Goal: Information Seeking & Learning: Check status

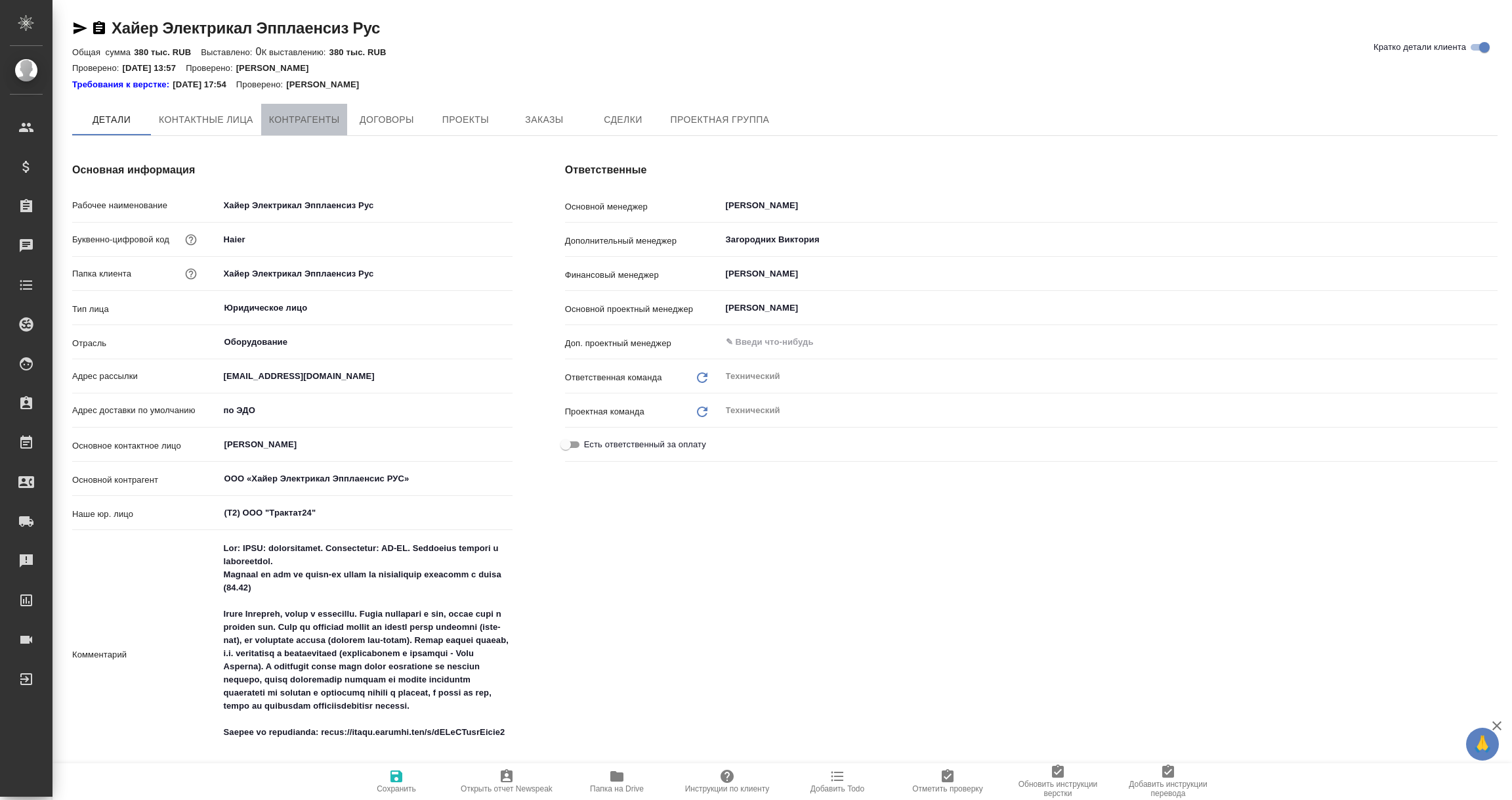
click at [321, 122] on span "Контрагенты" at bounding box center [304, 120] width 71 height 17
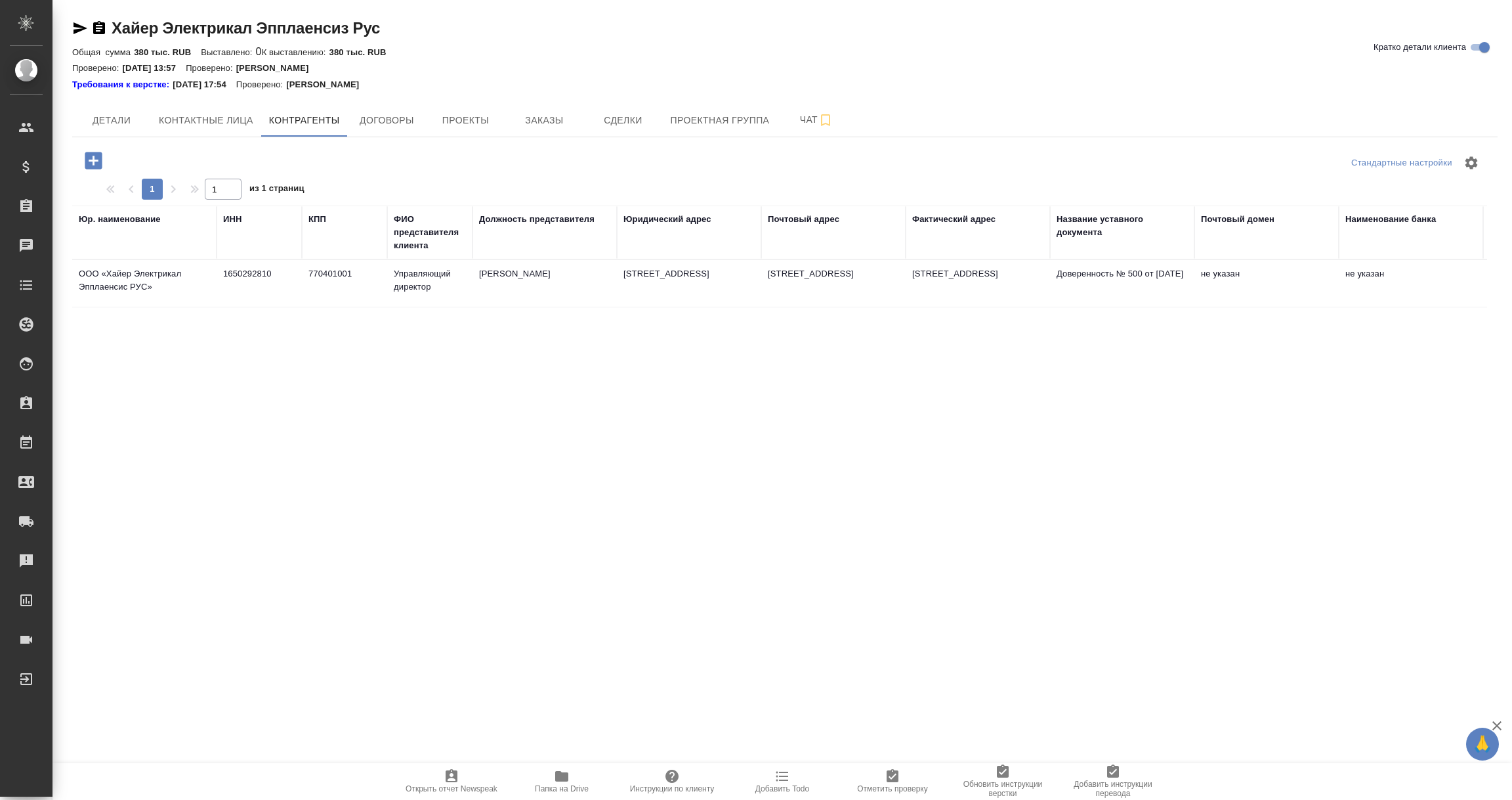
click at [247, 279] on td "1650292810" at bounding box center [259, 283] width 86 height 46
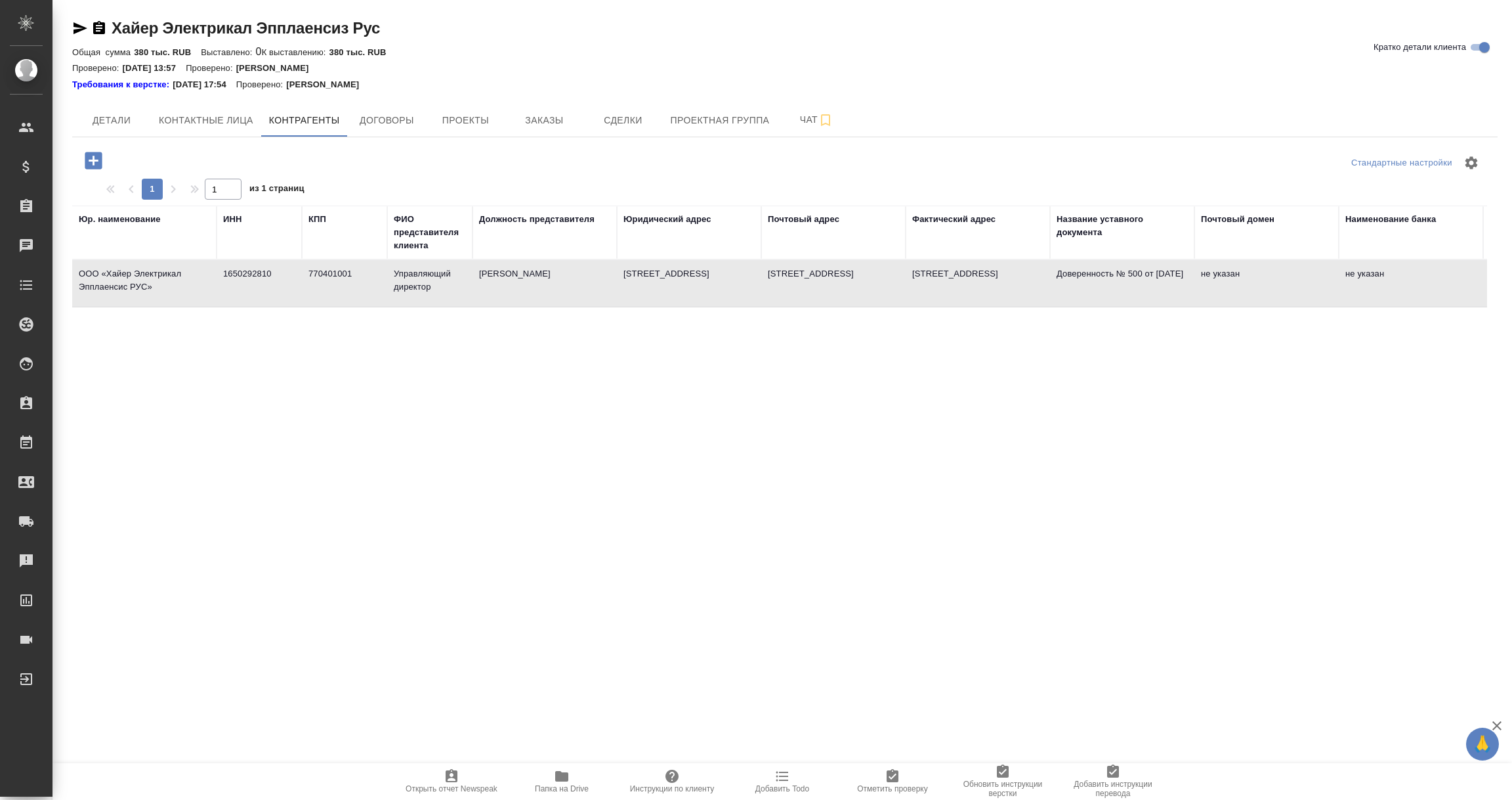
click at [247, 279] on td "1650292810" at bounding box center [259, 283] width 86 height 46
type textarea "ООО «Хайер Электрикал Эпплаенсис РУС»"
type input "1650292810"
type input "770401001"
type input "Управляющий директор"
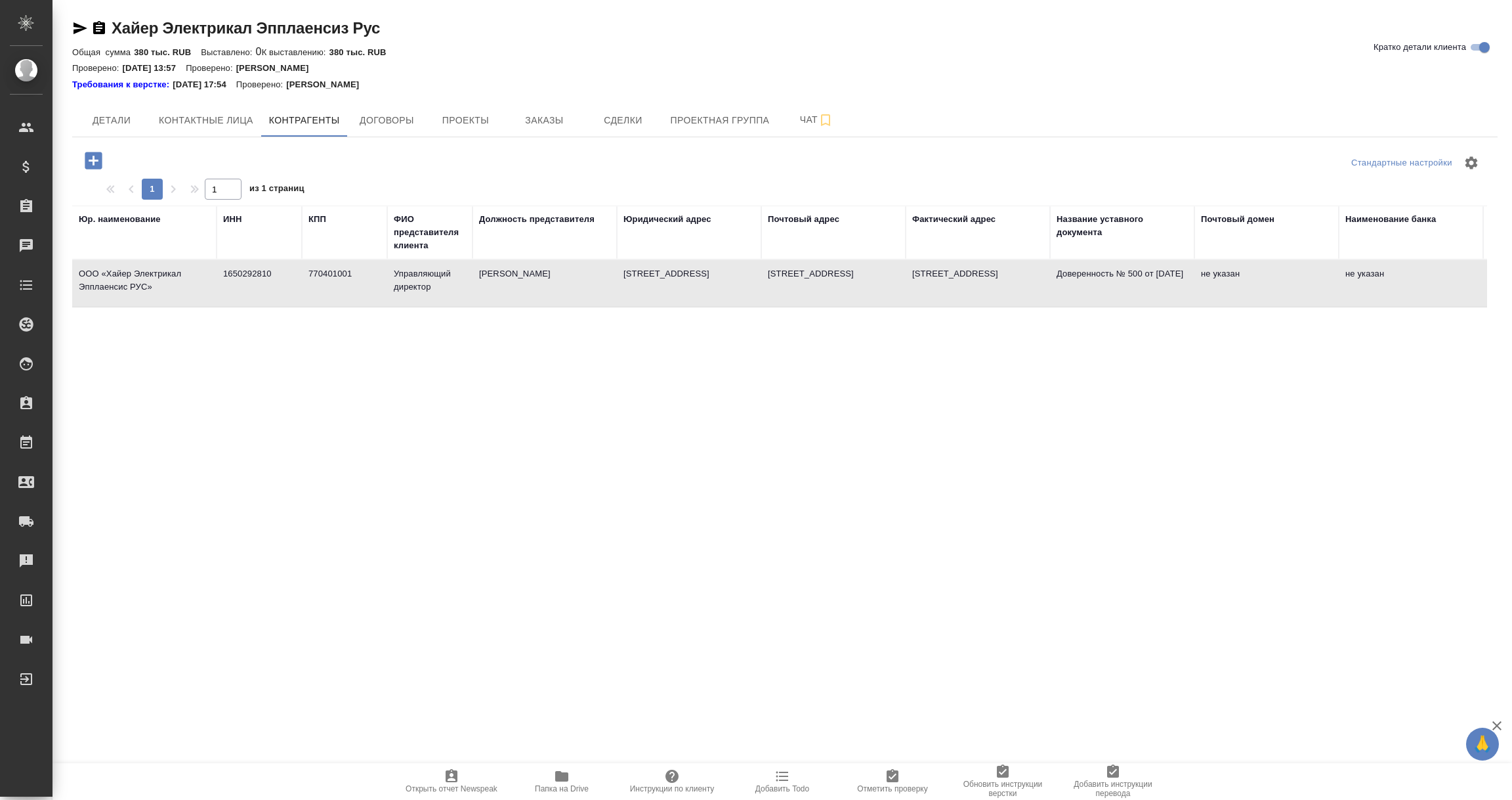
type input "Фомичев С.Ю."
type textarea "121099, город Москва, Новинский бульвар, дом 8, этаж 16, офис 1601"
type input "Доверенность № 500 от 12.12.2024"
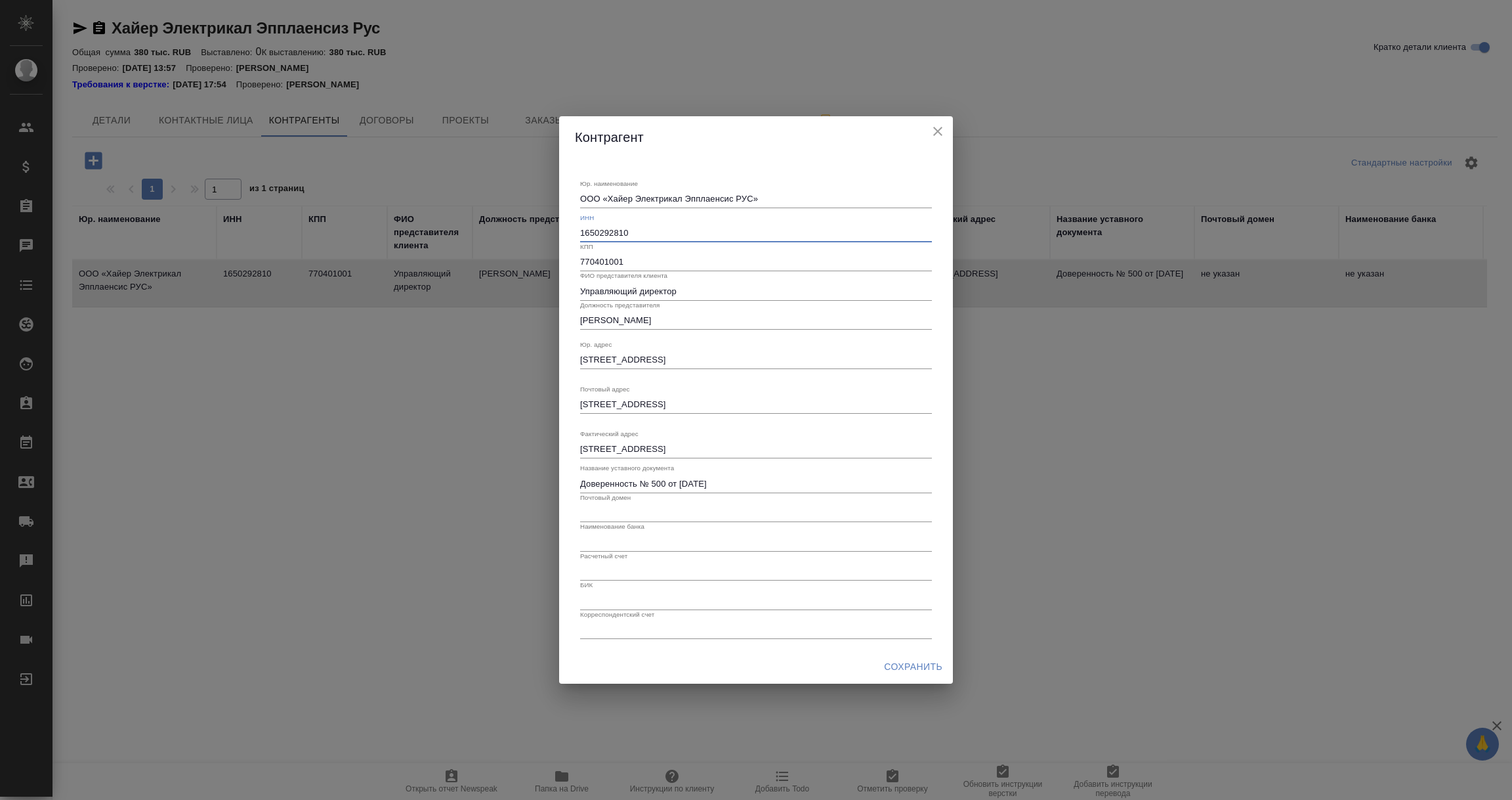
click at [608, 234] on input "1650292810" at bounding box center [756, 233] width 352 height 19
click at [938, 133] on icon "close" at bounding box center [938, 132] width 16 height 16
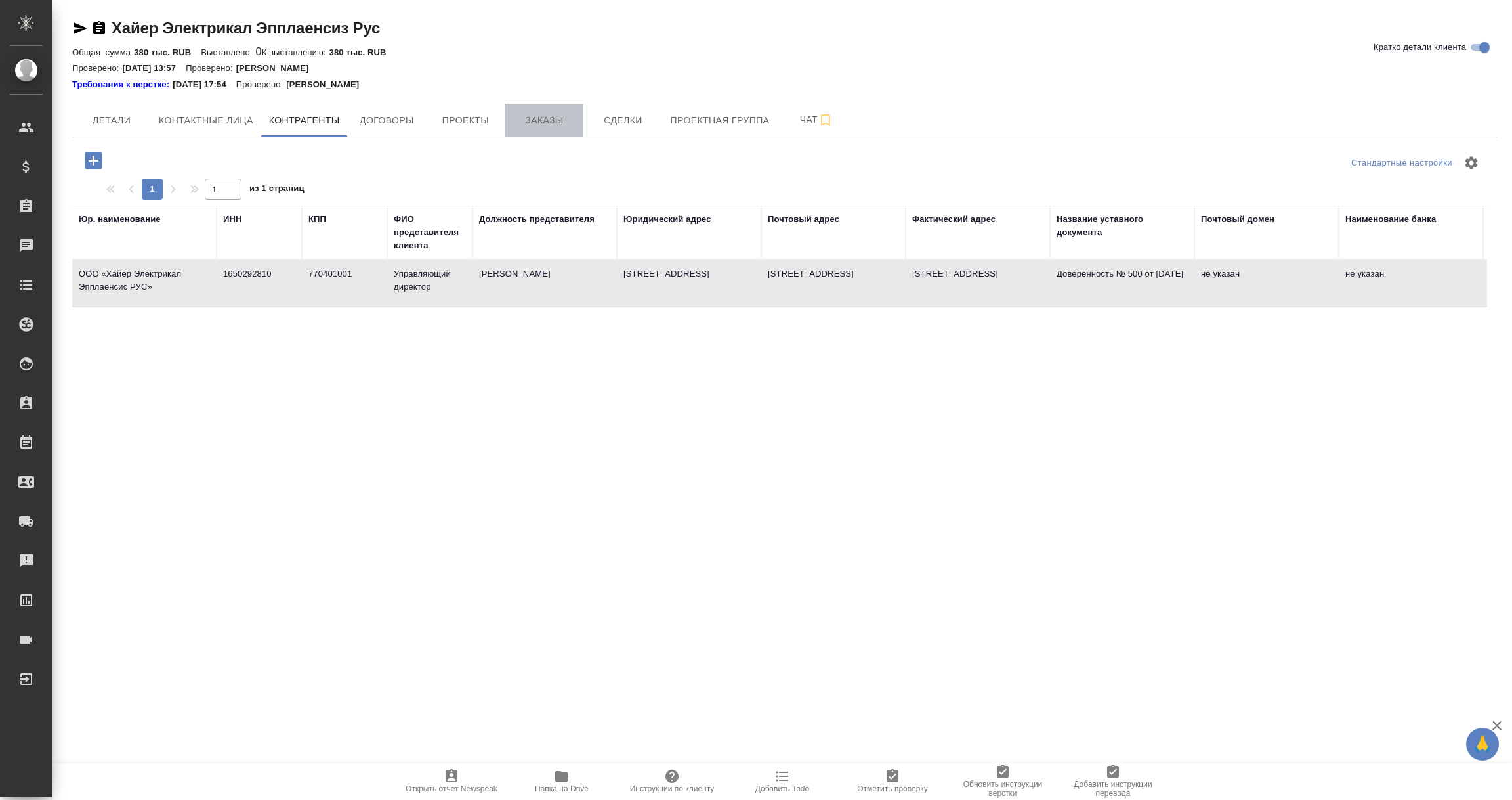
click at [546, 121] on span "Заказы" at bounding box center [544, 120] width 63 height 17
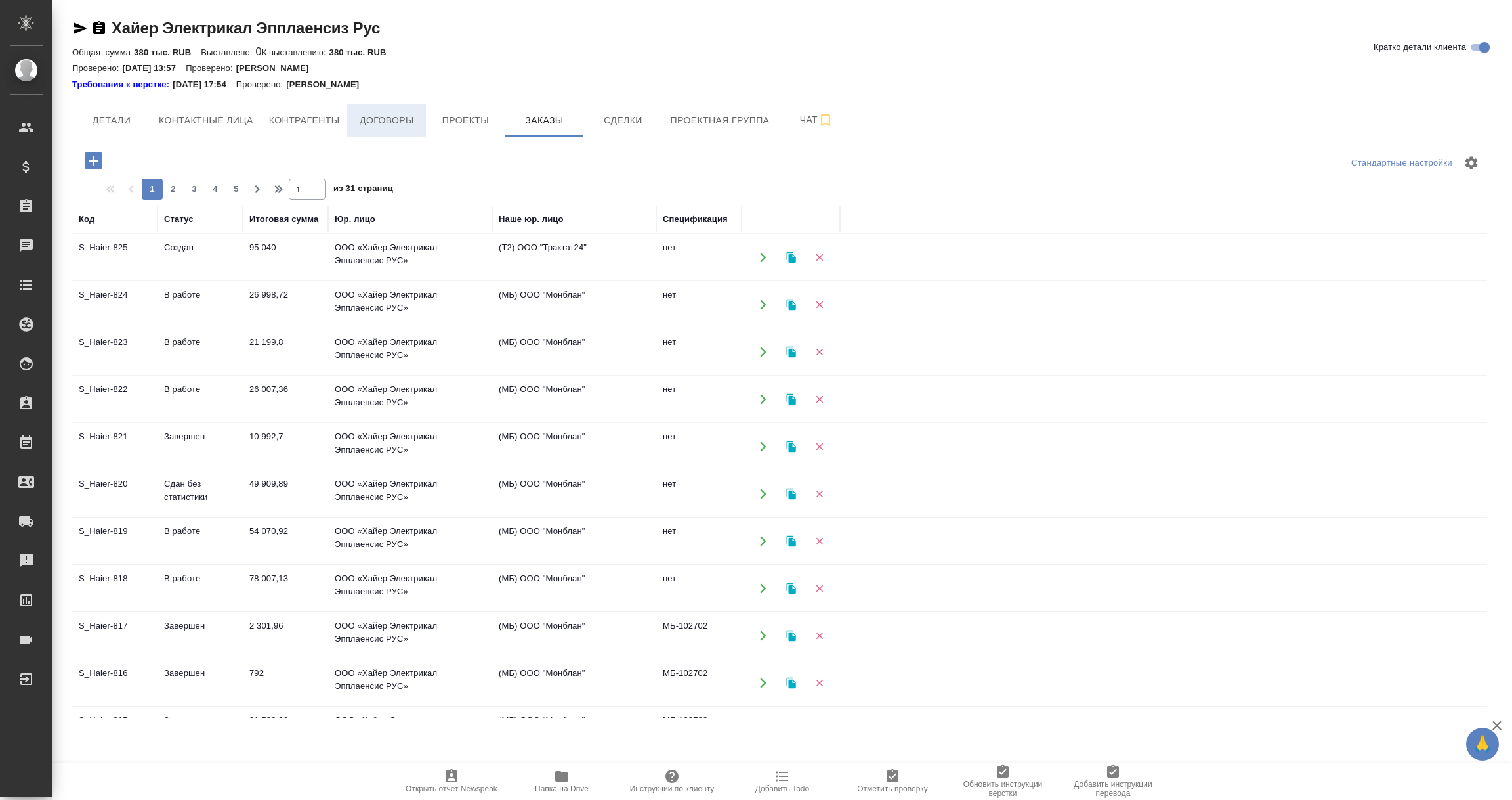
click at [372, 112] on span "Договоры" at bounding box center [386, 120] width 63 height 17
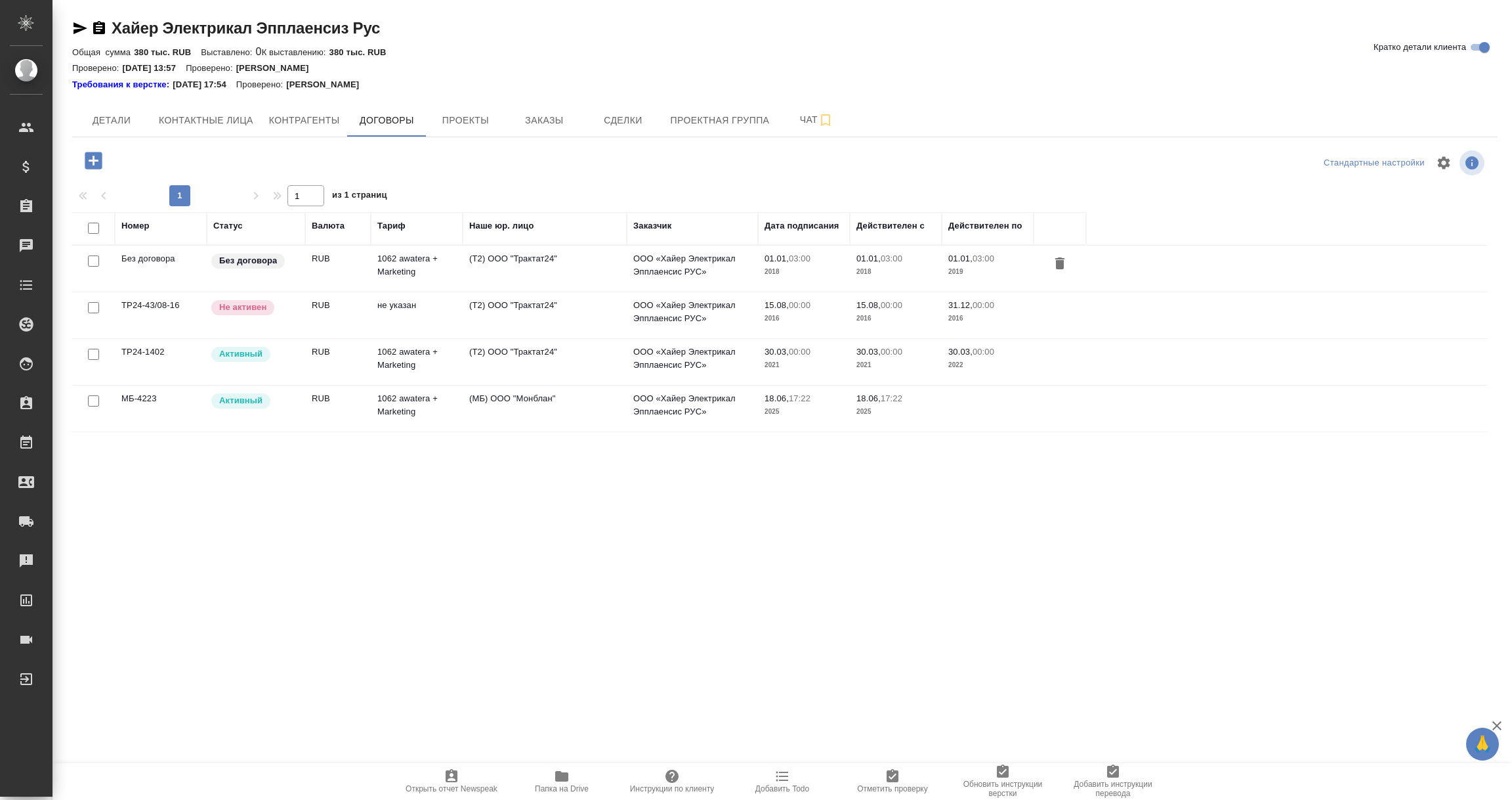
click at [176, 291] on td "МБ-4223" at bounding box center [161, 268] width 92 height 46
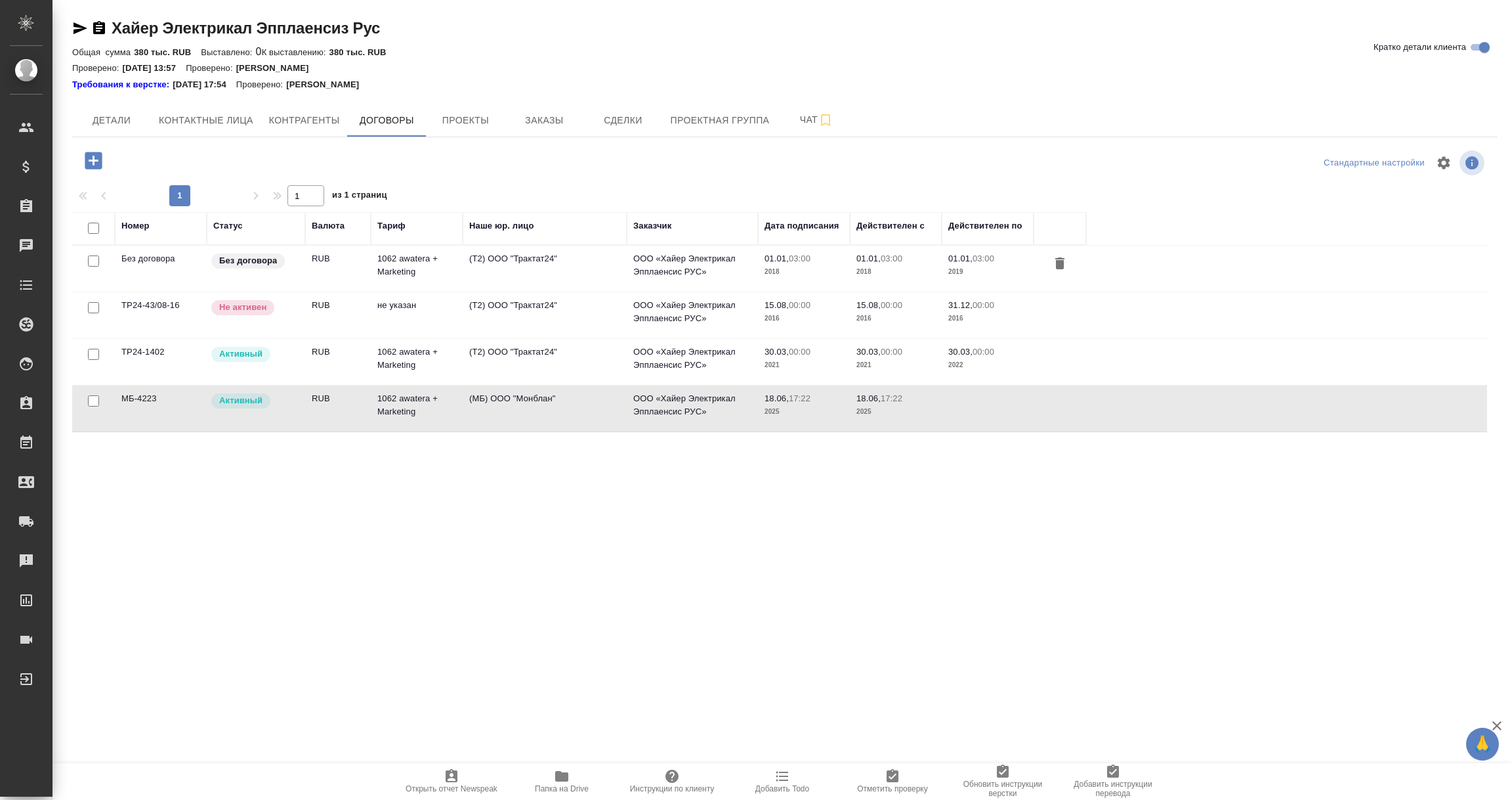
click at [176, 291] on td "МБ-4223" at bounding box center [161, 268] width 92 height 46
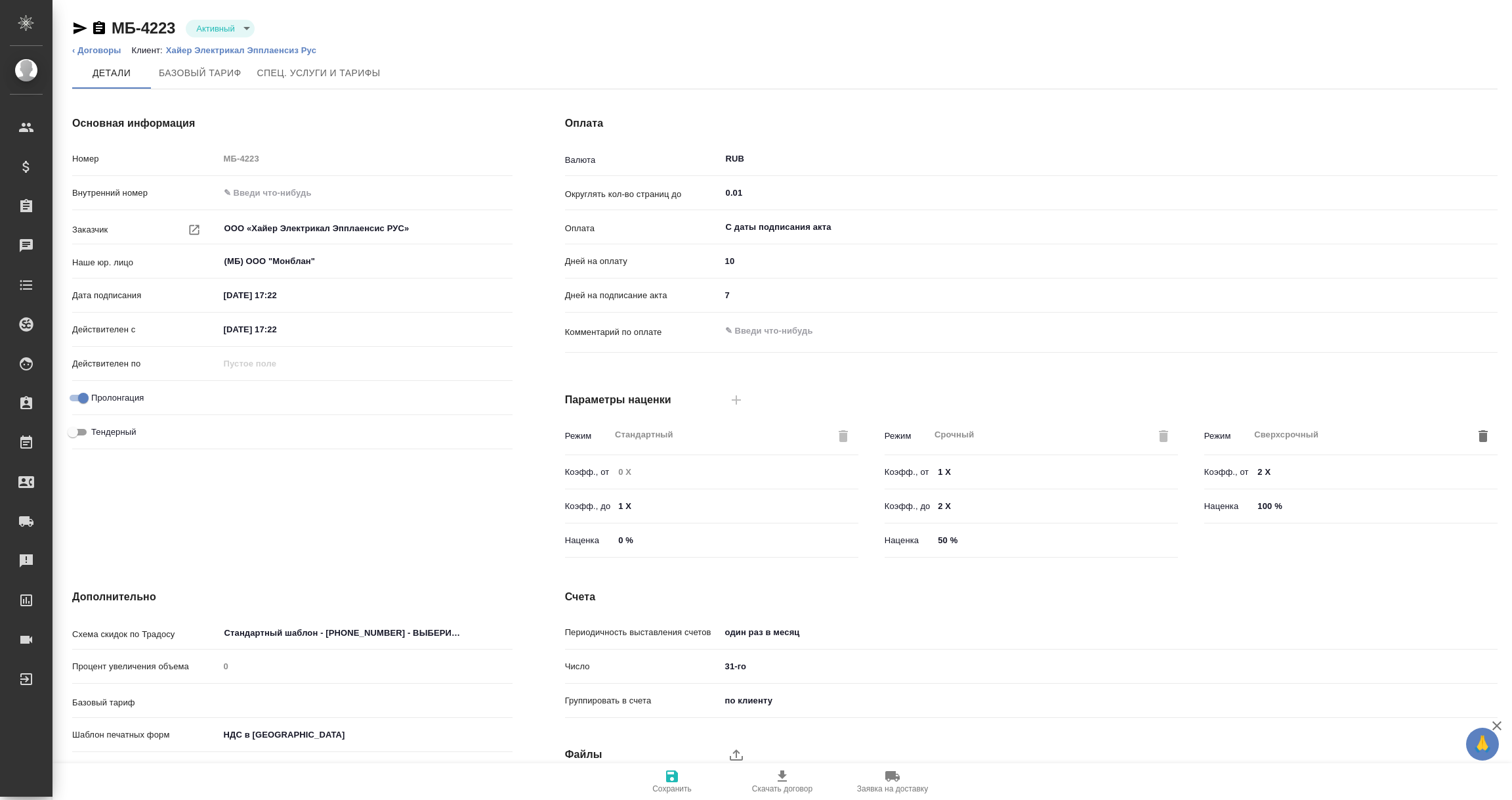
type input "1062 awatera + Marketing"
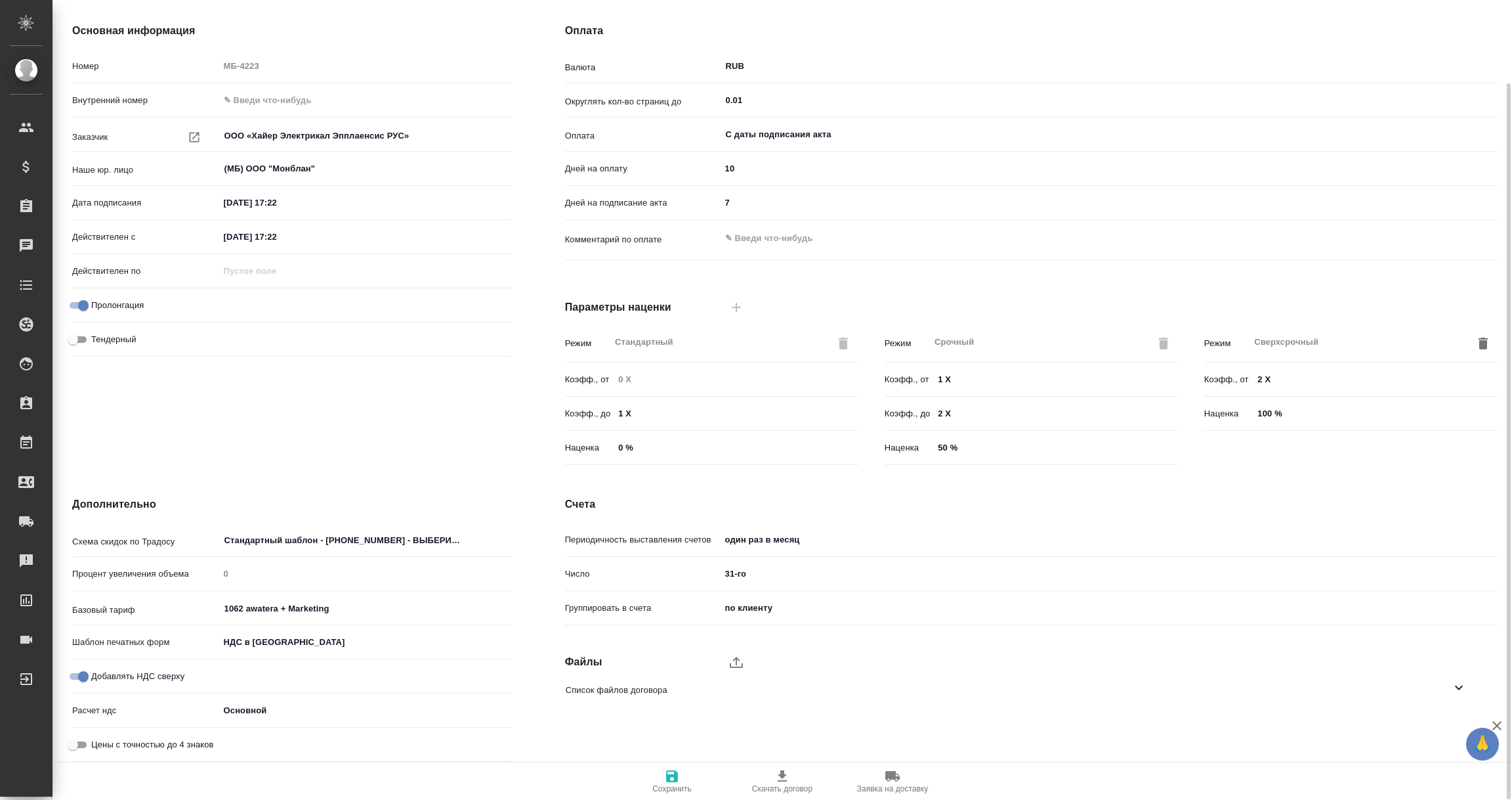
click at [1463, 687] on icon at bounding box center [1458, 687] width 16 height 16
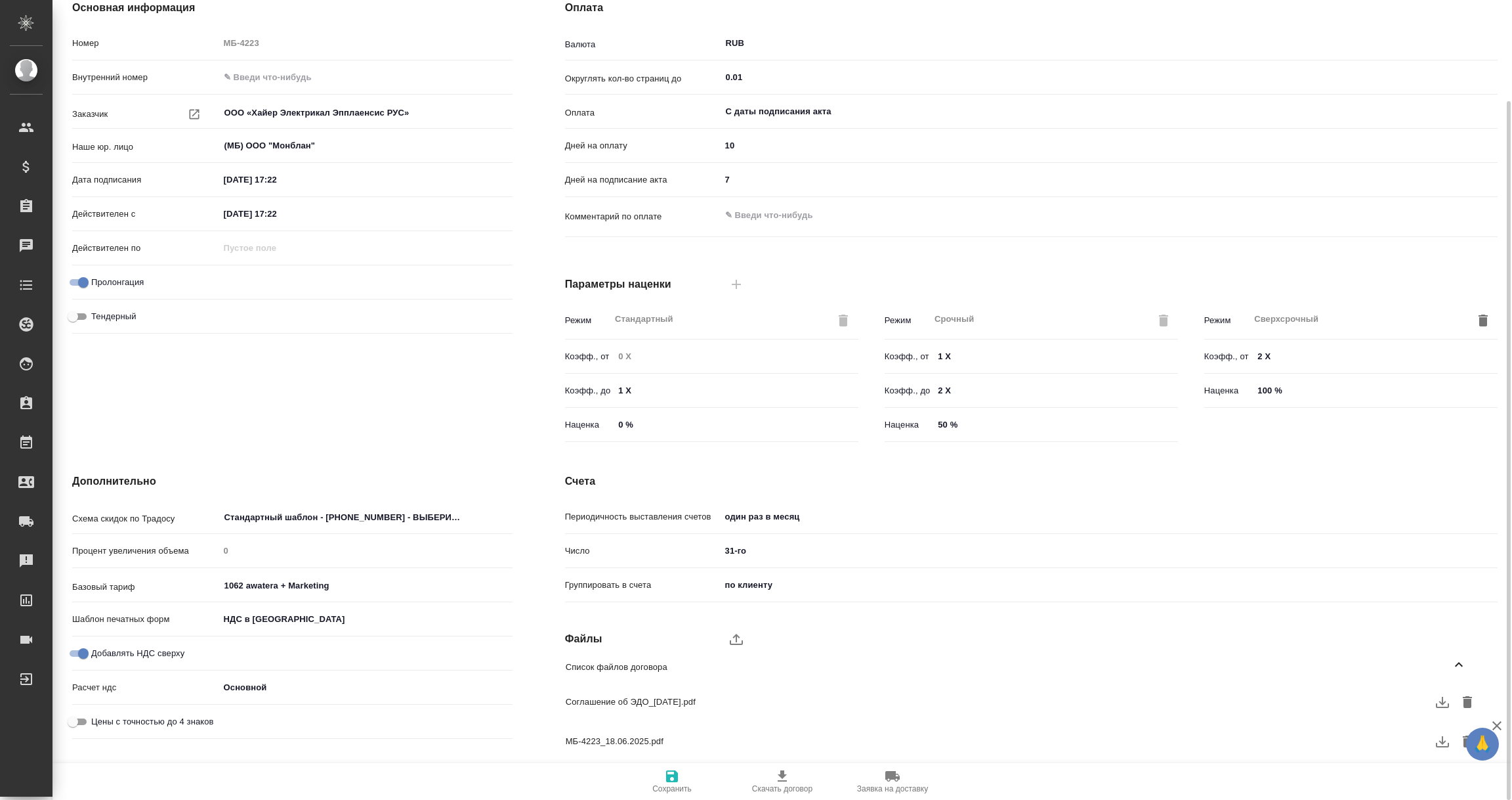
scroll to position [0, 0]
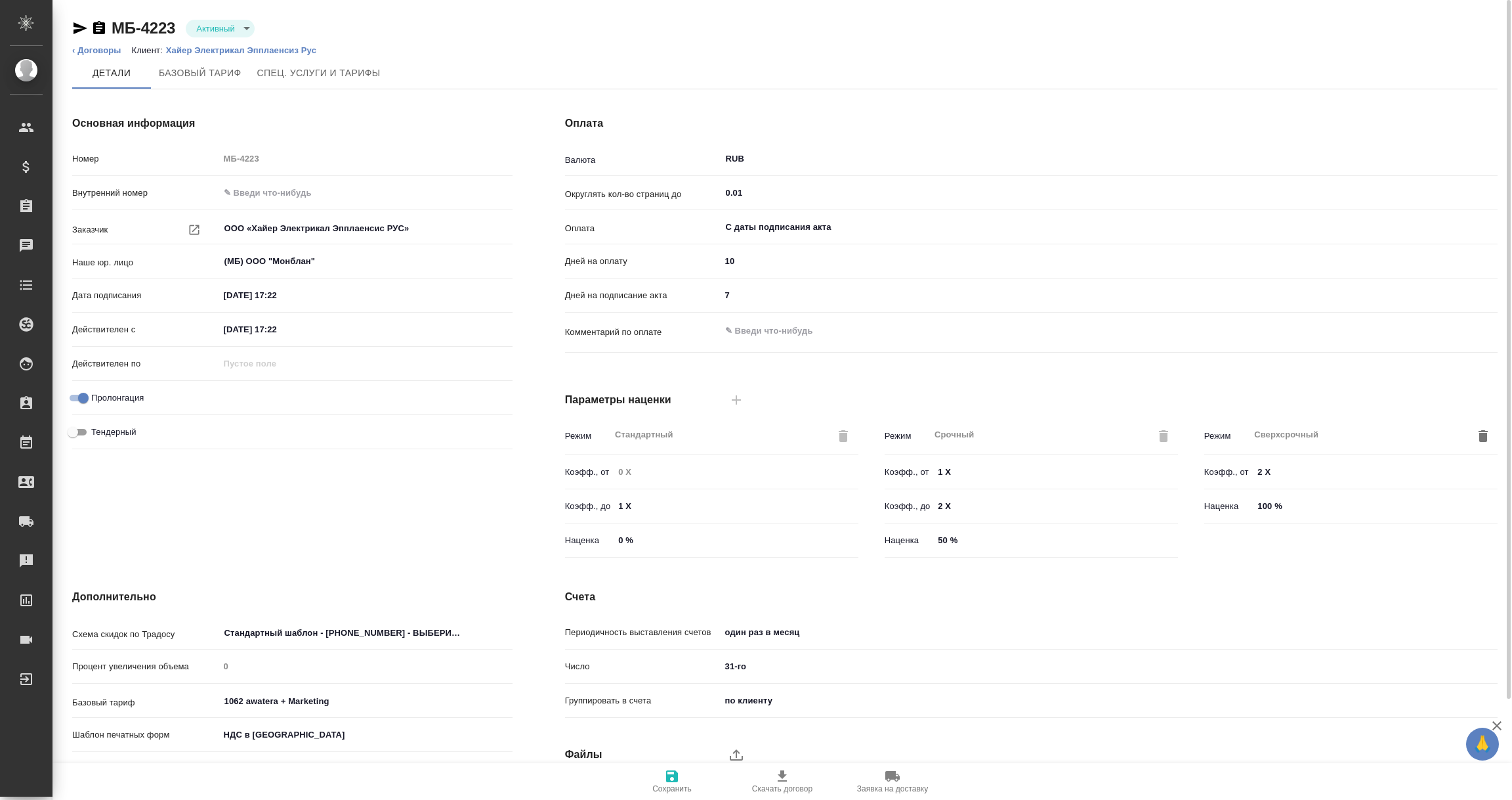
click at [216, 50] on p "Хайер Электрикал Эпплаенсиз Рус" at bounding box center [246, 50] width 160 height 10
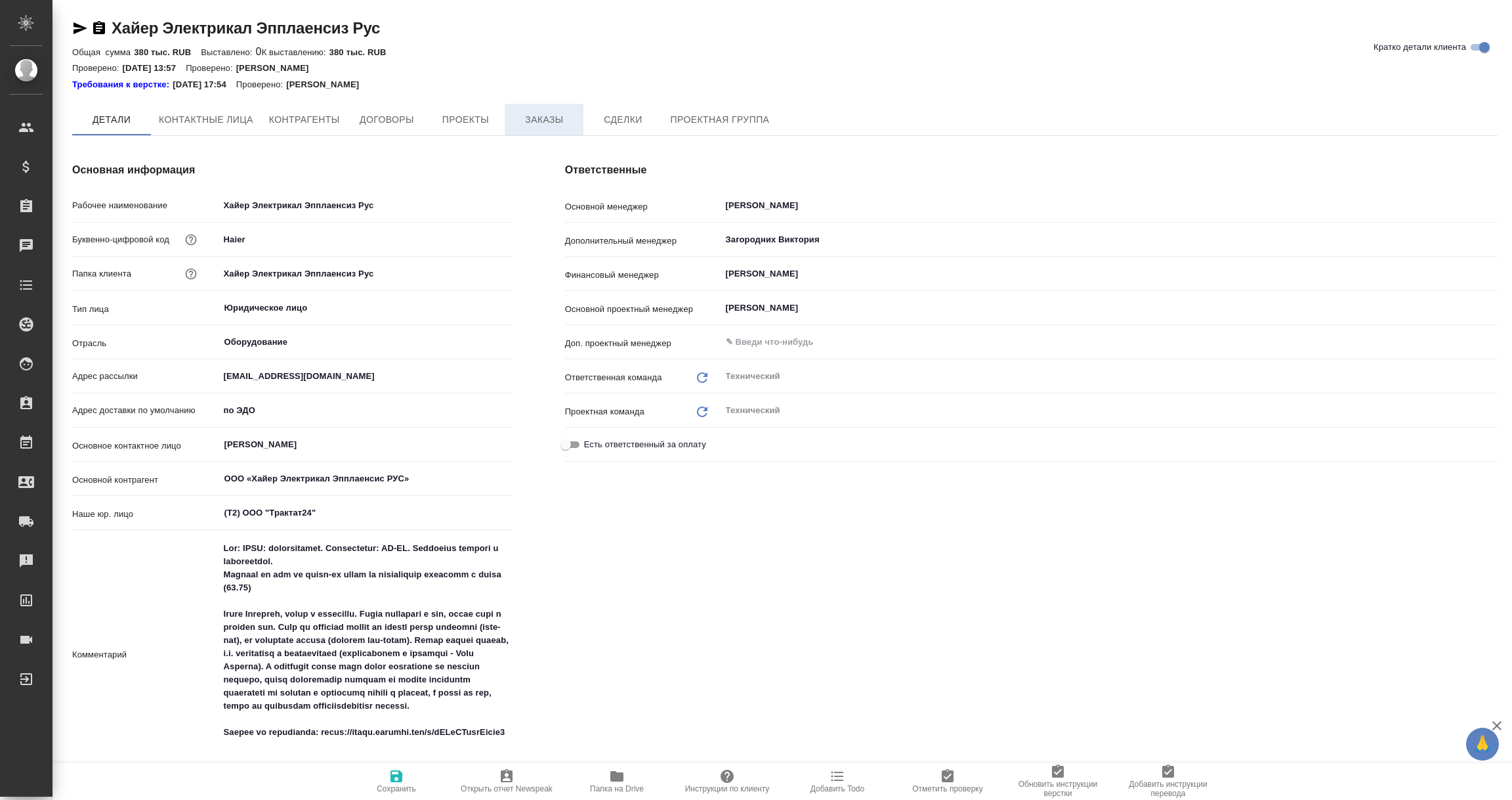
click at [558, 120] on span "Заказы" at bounding box center [544, 120] width 63 height 17
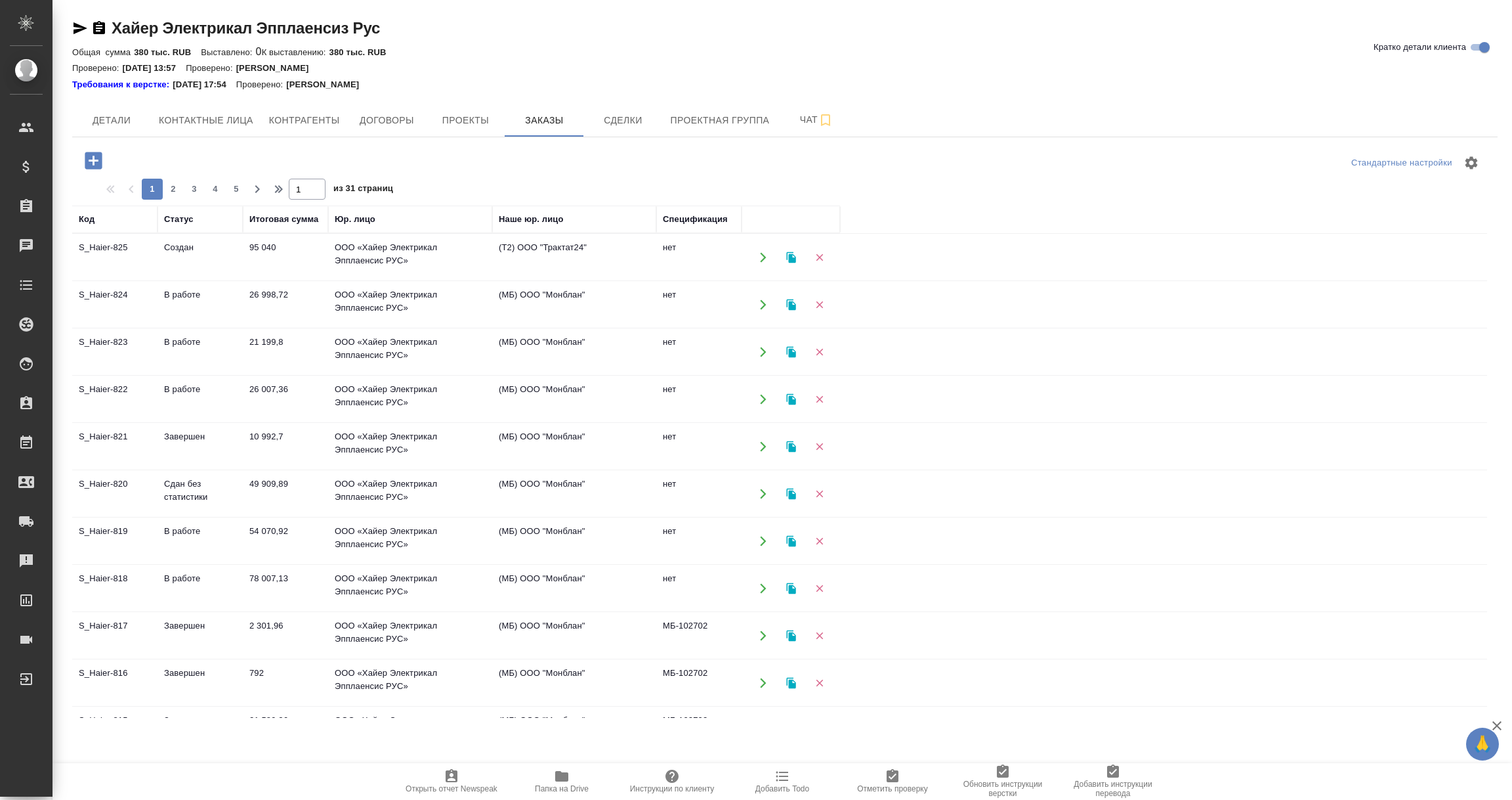
click at [180, 255] on td "Создан" at bounding box center [201, 256] width 86 height 46
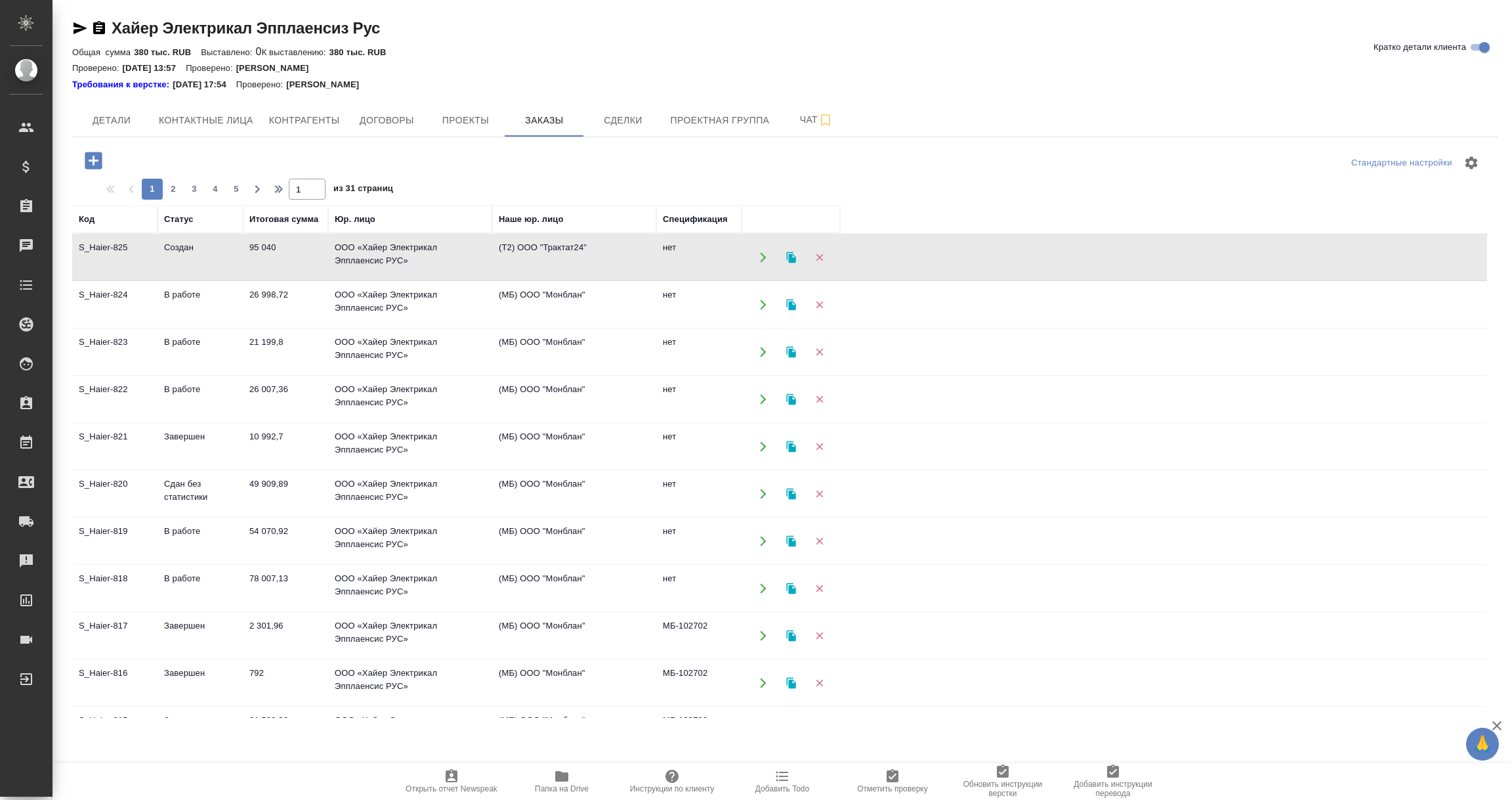
click at [180, 255] on td "Создан" at bounding box center [201, 256] width 86 height 46
click at [282, 249] on td "95 040" at bounding box center [285, 256] width 86 height 46
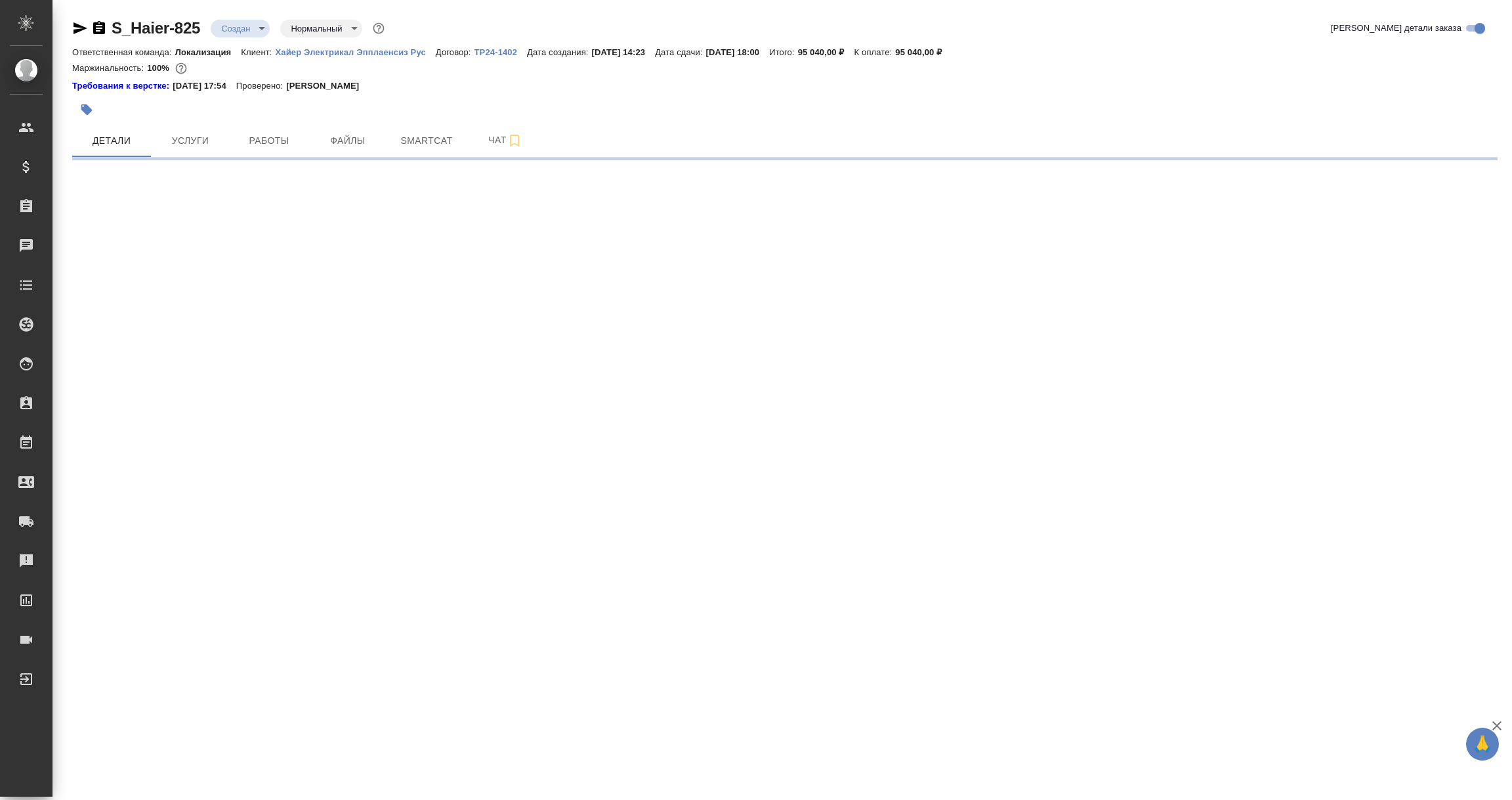
select select "RU"
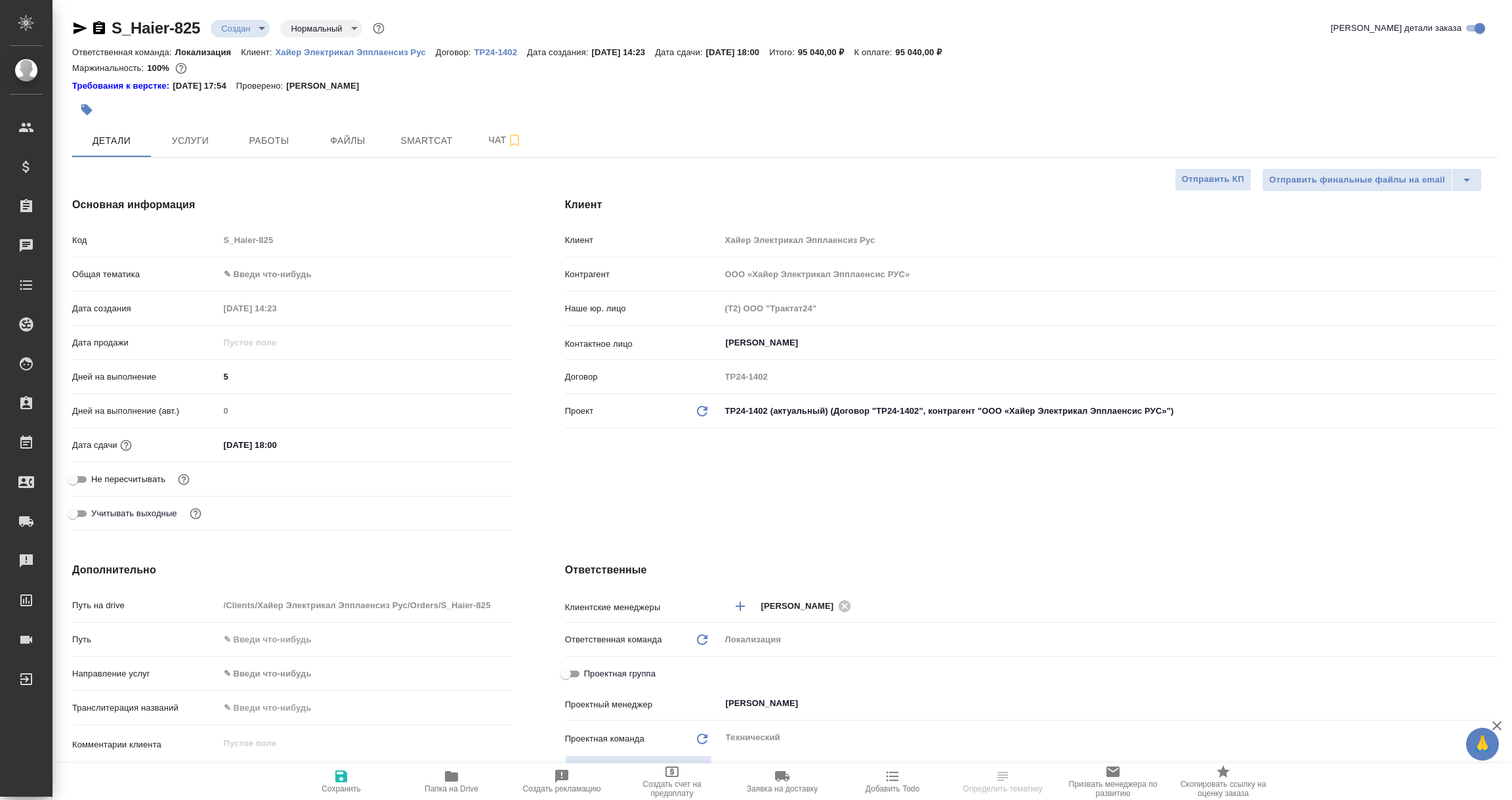
type textarea "x"
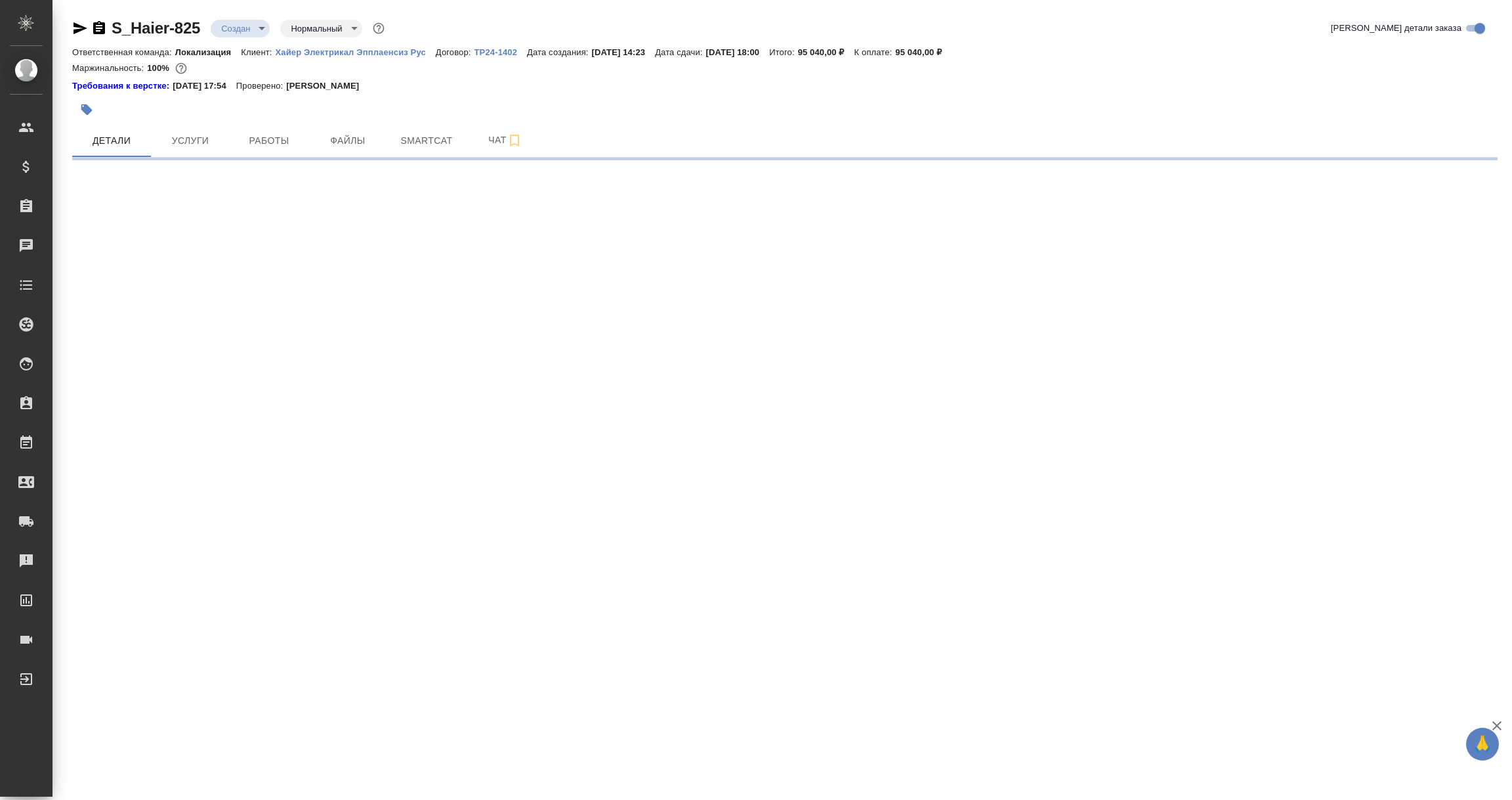
select select "RU"
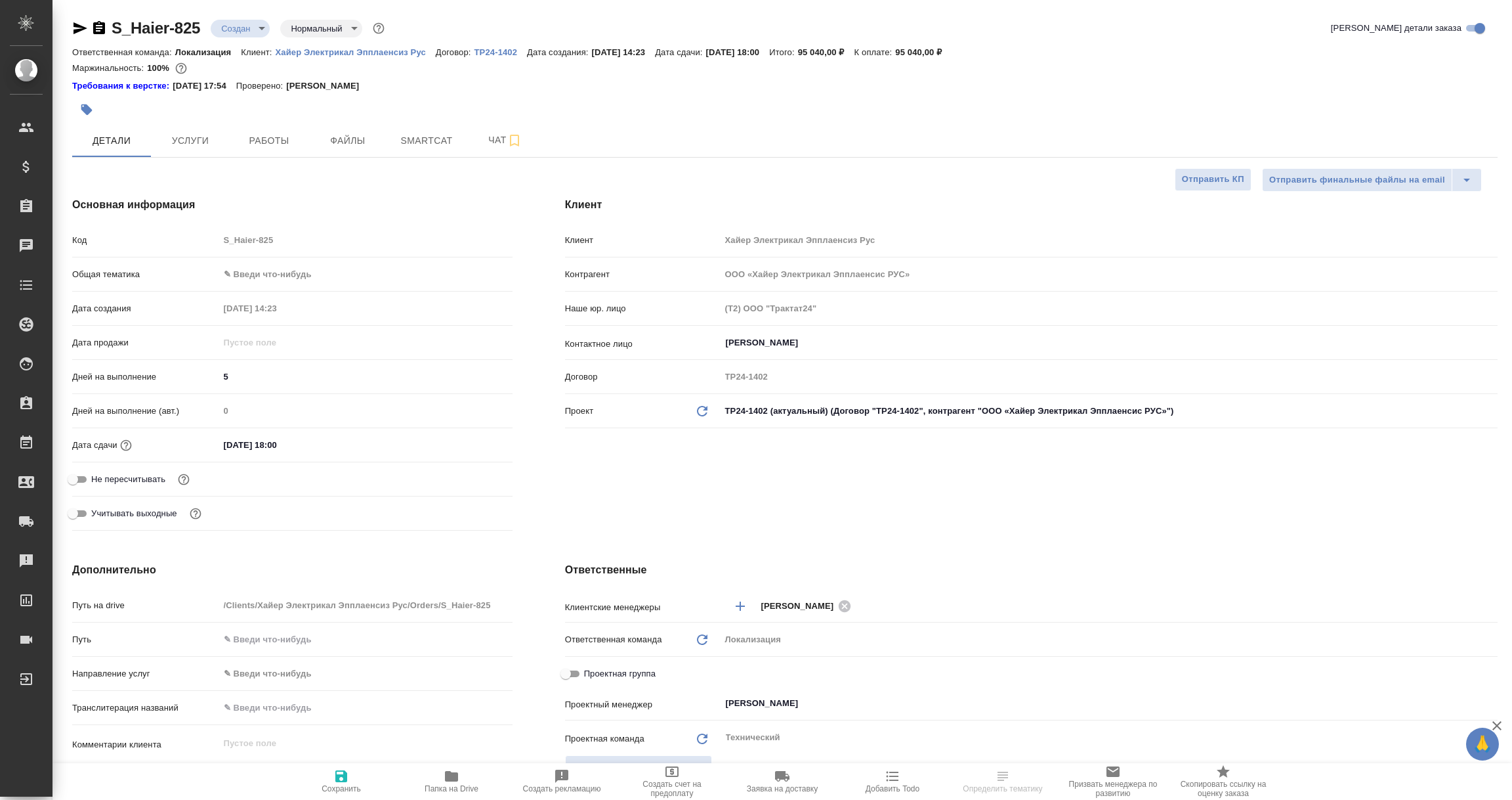
type textarea "x"
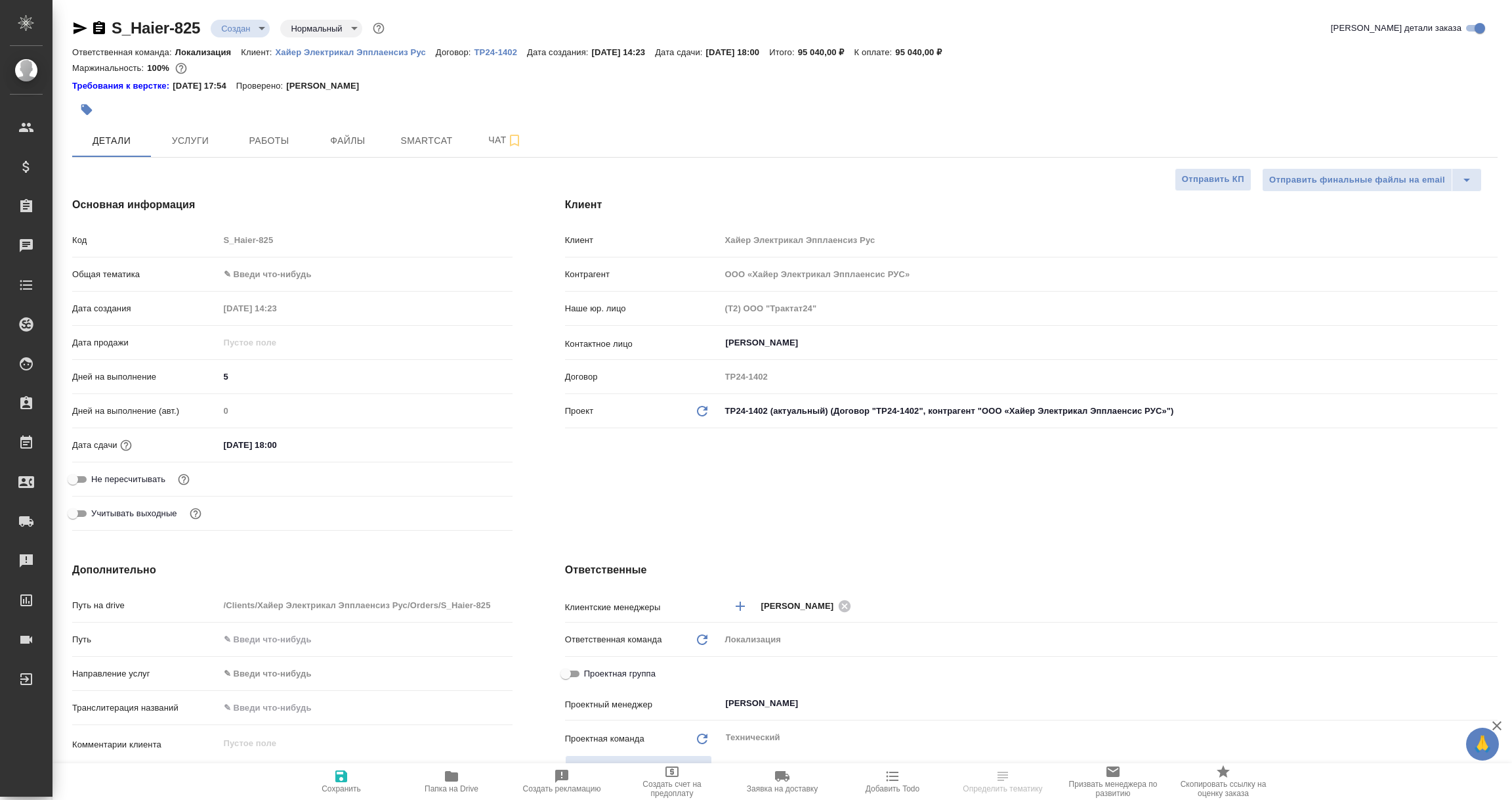
type textarea "x"
click at [759, 407] on body "🙏 .cls-1 fill:#fff; AWATERA Vorobyova Ekaterina Клиенты Спецификации Заказы Чат…" at bounding box center [756, 400] width 1512 height 800
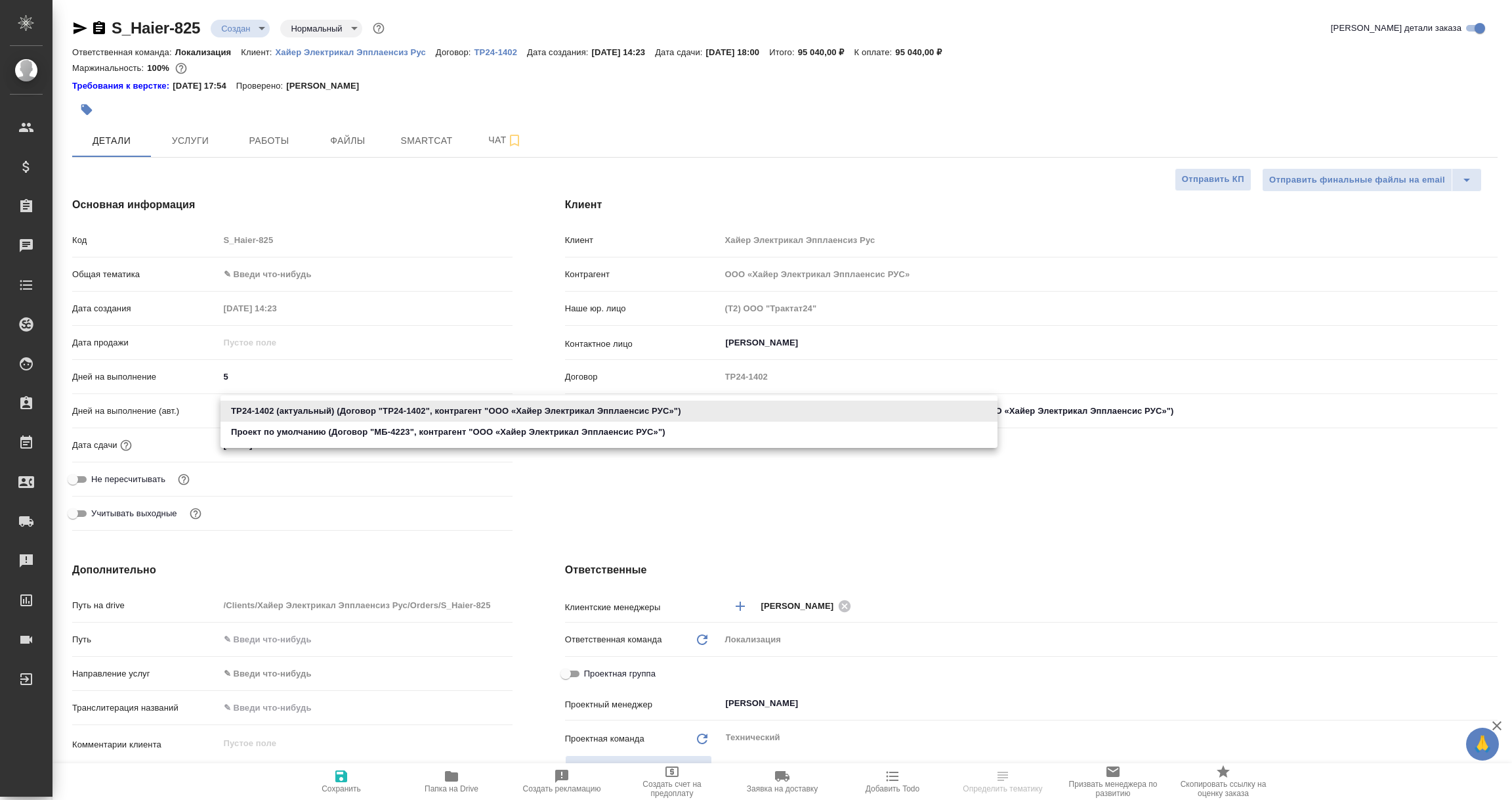
click at [698, 495] on div ".cls-1 fill:#fff; AWATERA Vorobyova Ekaterina Клиенты Спецификации Заказы 0 Чат…" at bounding box center [756, 400] width 1512 height 800
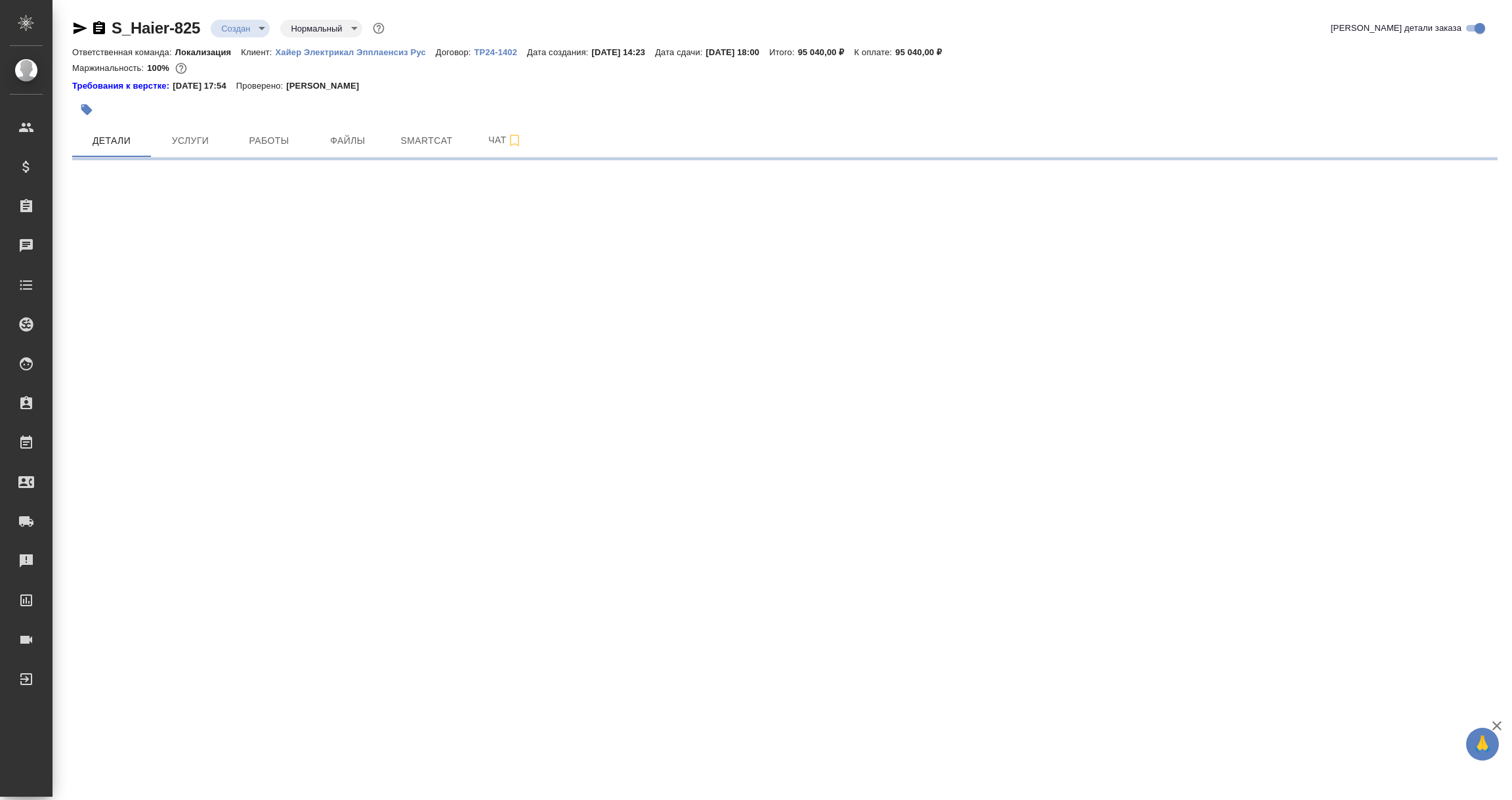
select select "RU"
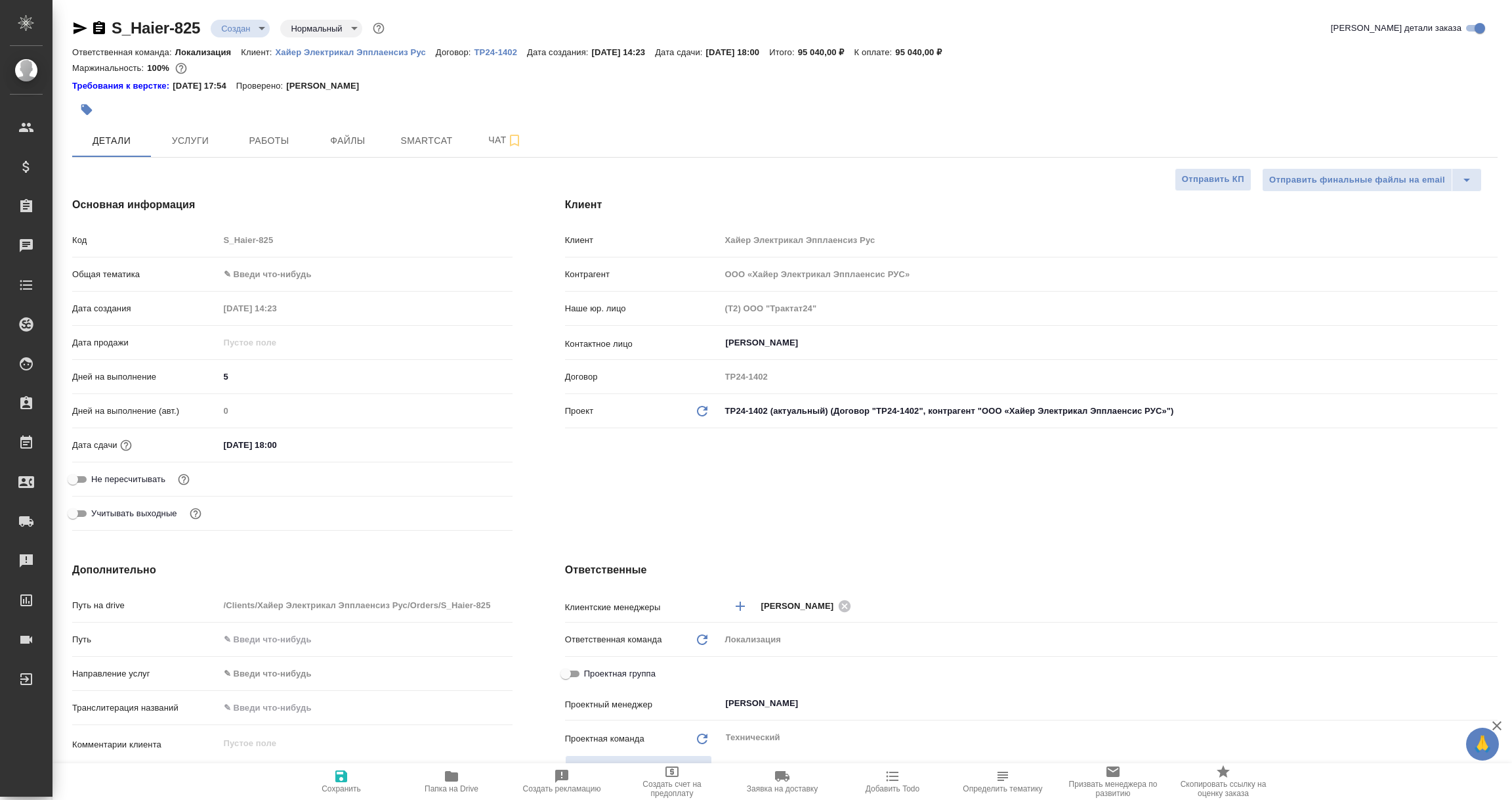
type textarea "x"
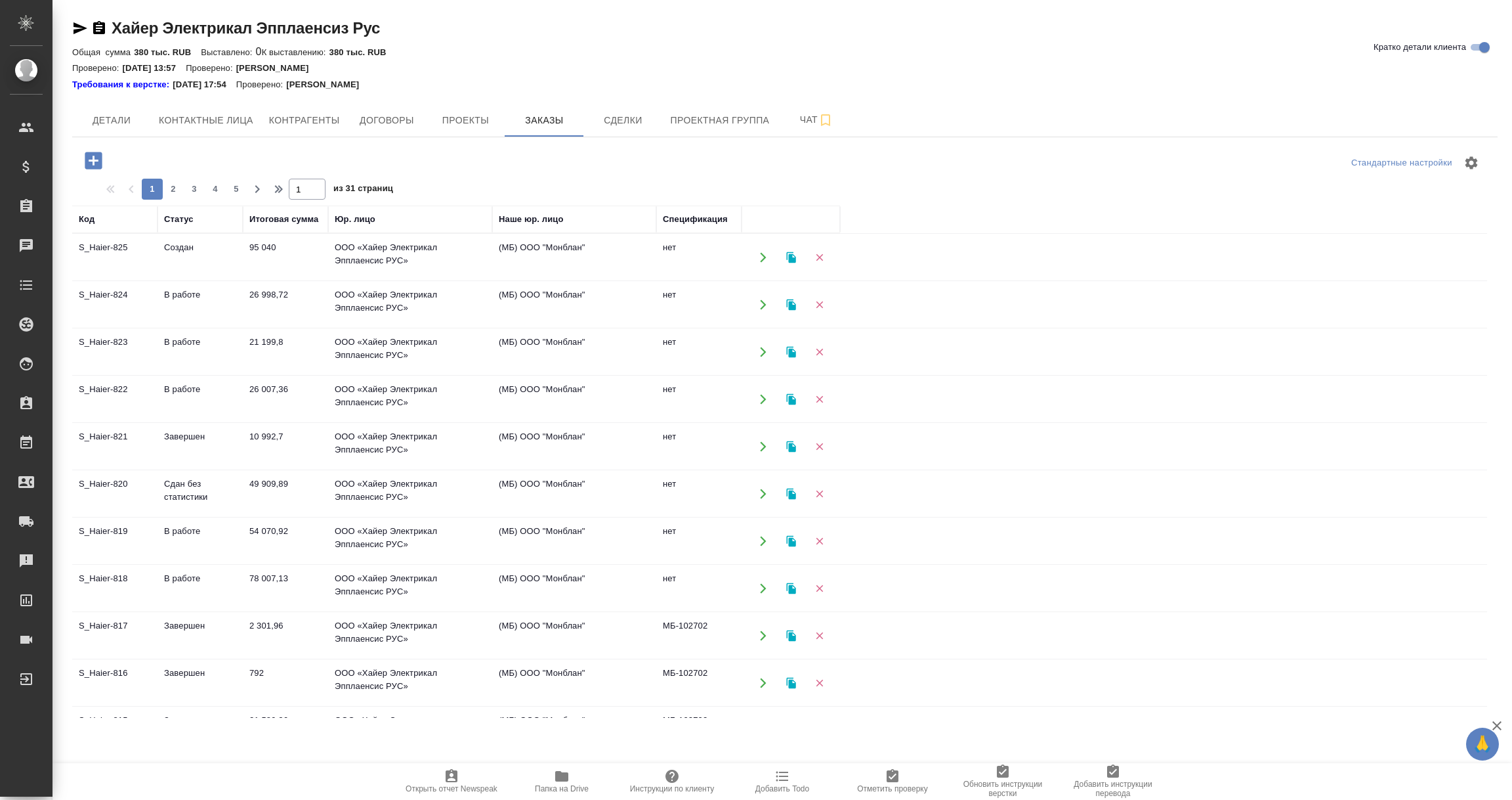
click at [196, 251] on td "Создан" at bounding box center [201, 256] width 86 height 46
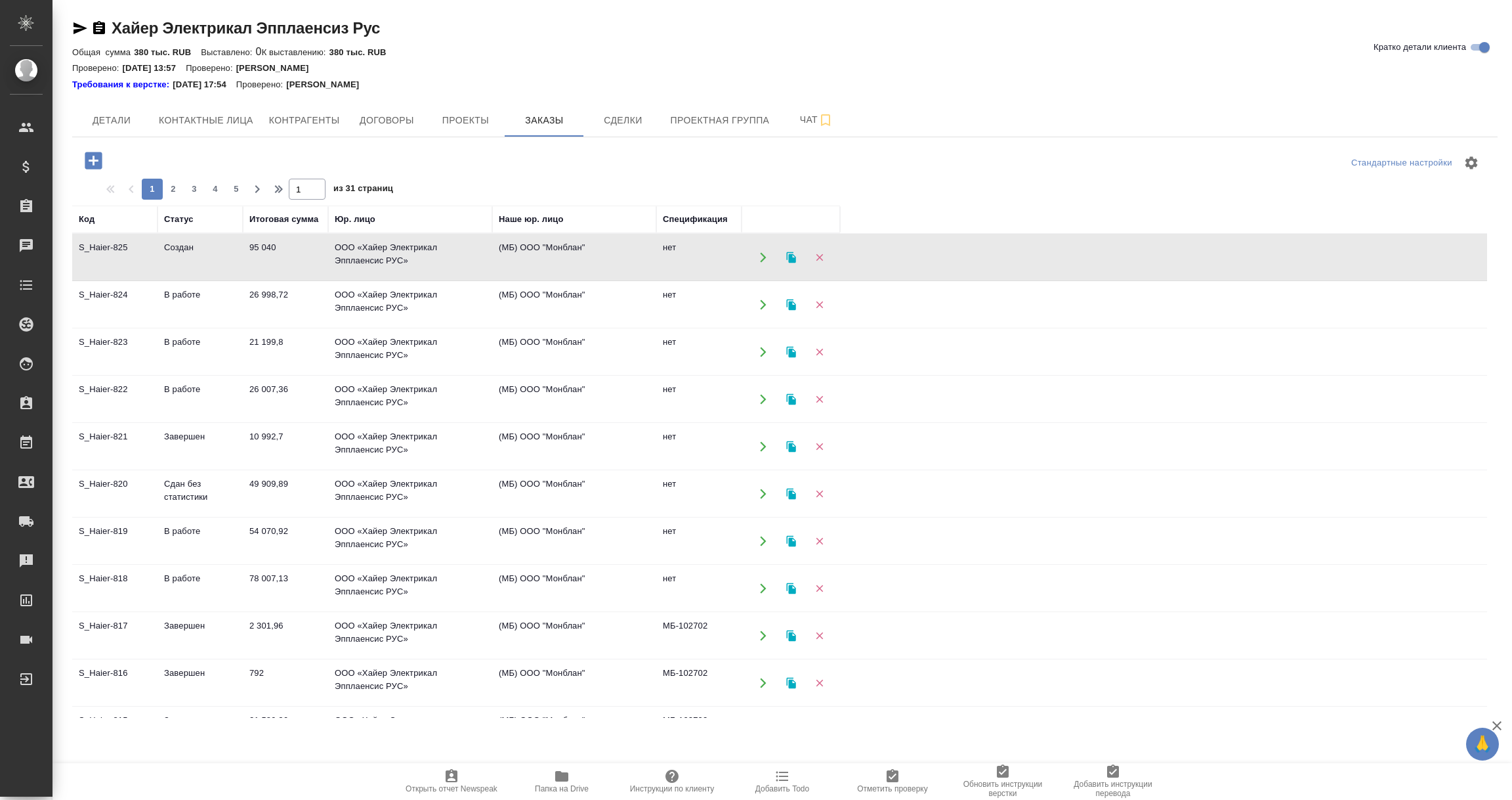
click at [196, 251] on td "Создан" at bounding box center [201, 256] width 86 height 46
click at [182, 281] on td "В работе" at bounding box center [201, 256] width 86 height 46
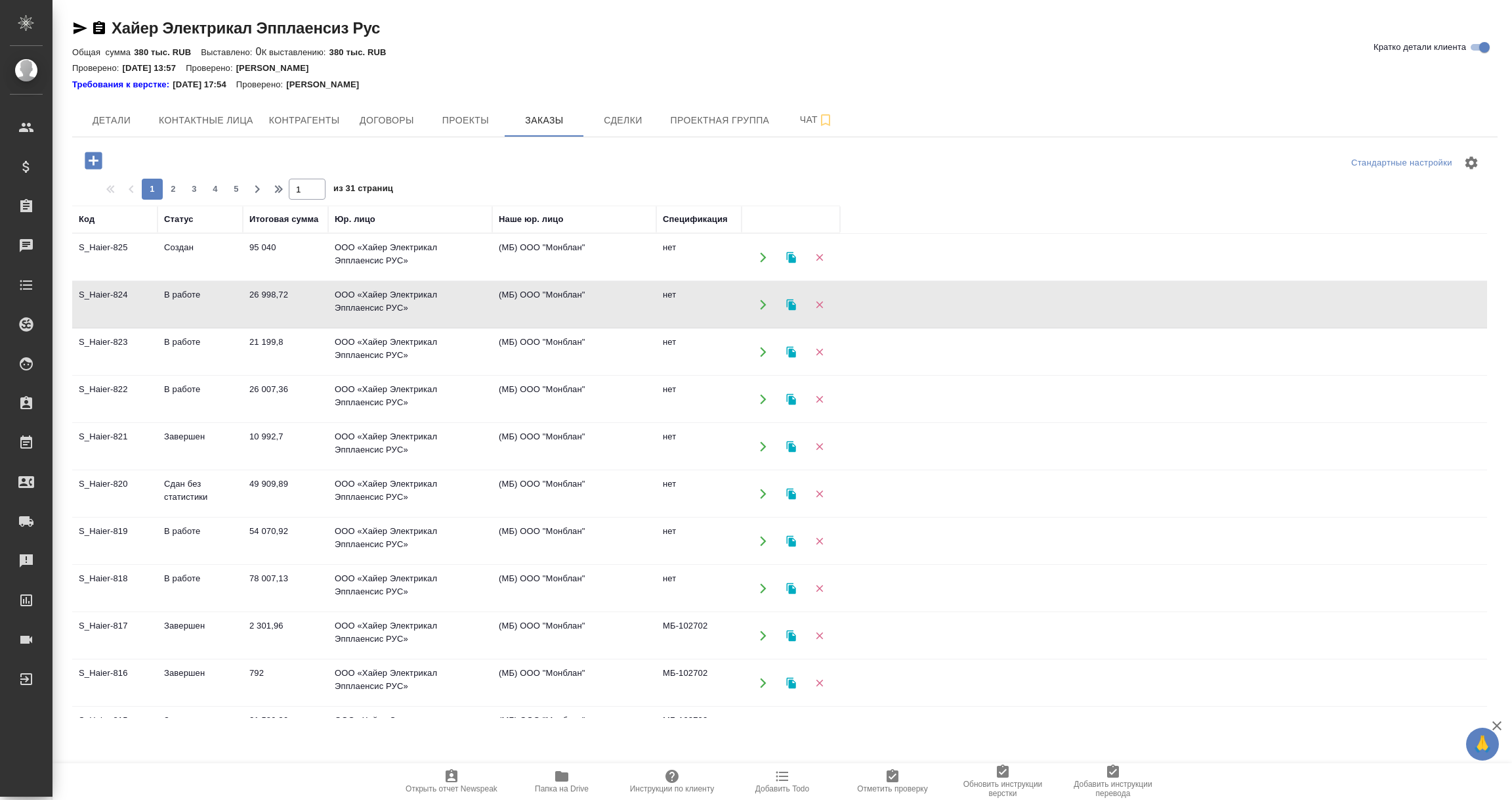
click at [198, 281] on td "Завершен" at bounding box center [201, 256] width 86 height 46
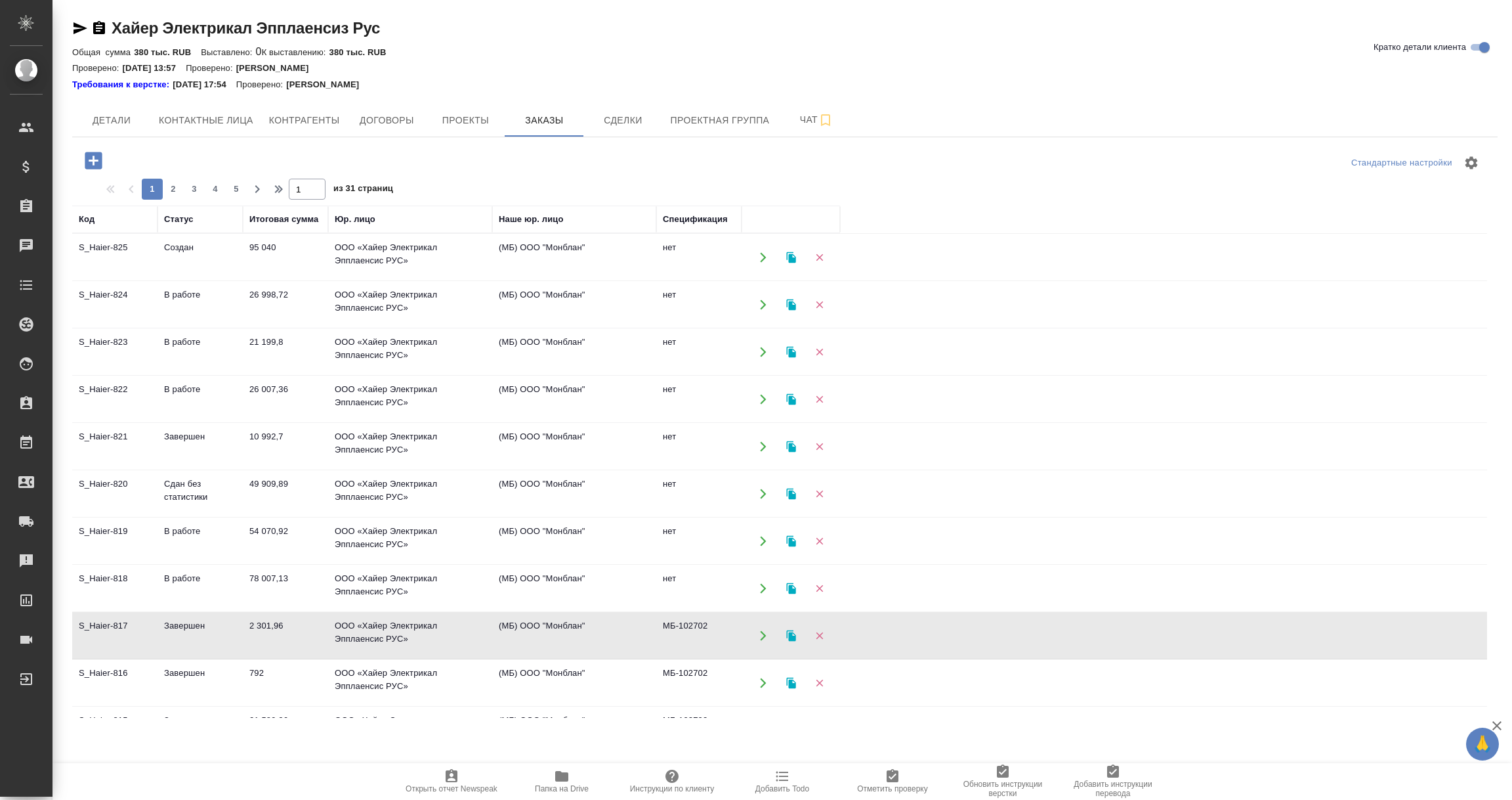
click at [198, 281] on td "Завершен" at bounding box center [201, 256] width 86 height 46
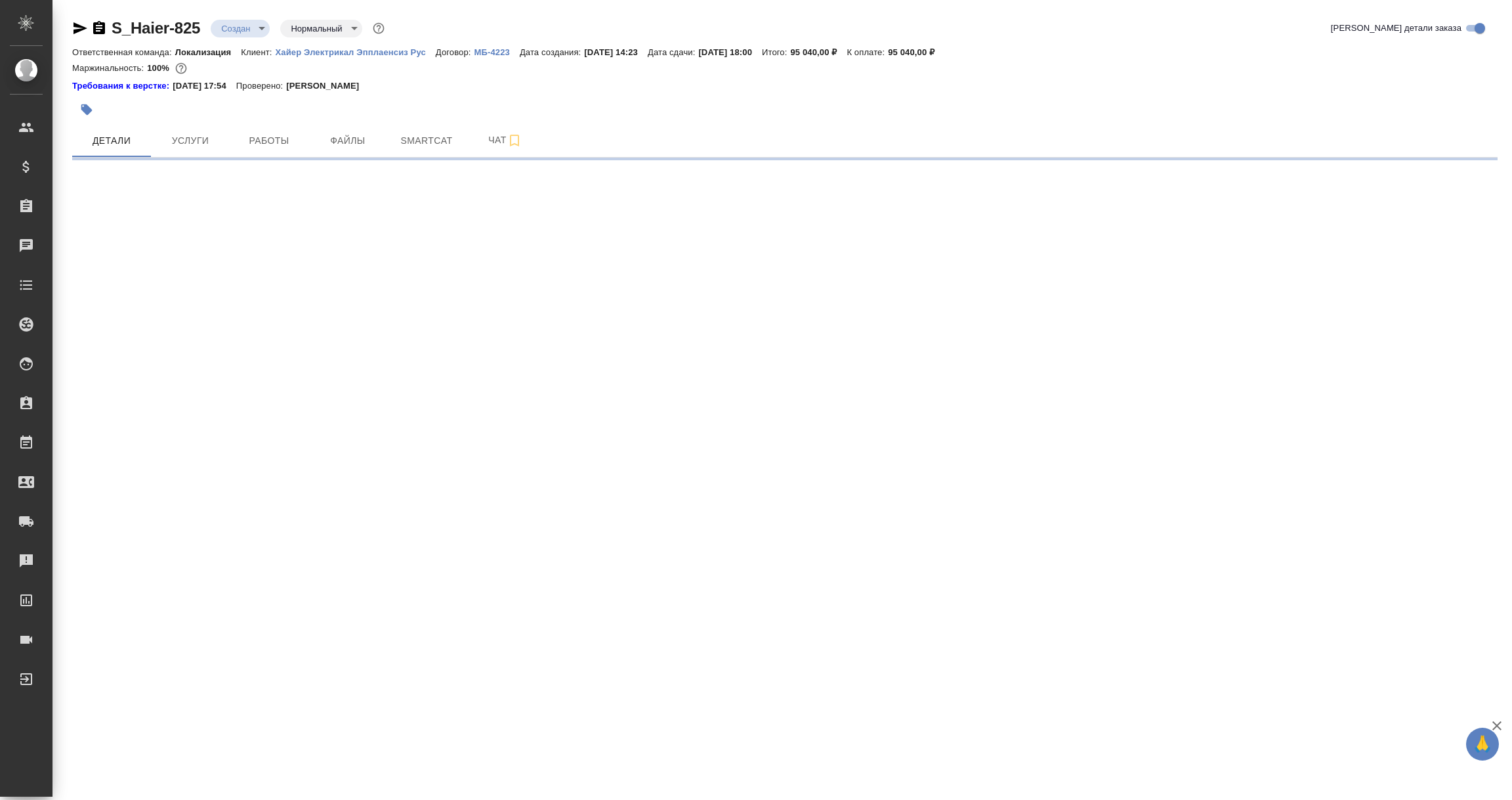
select select "RU"
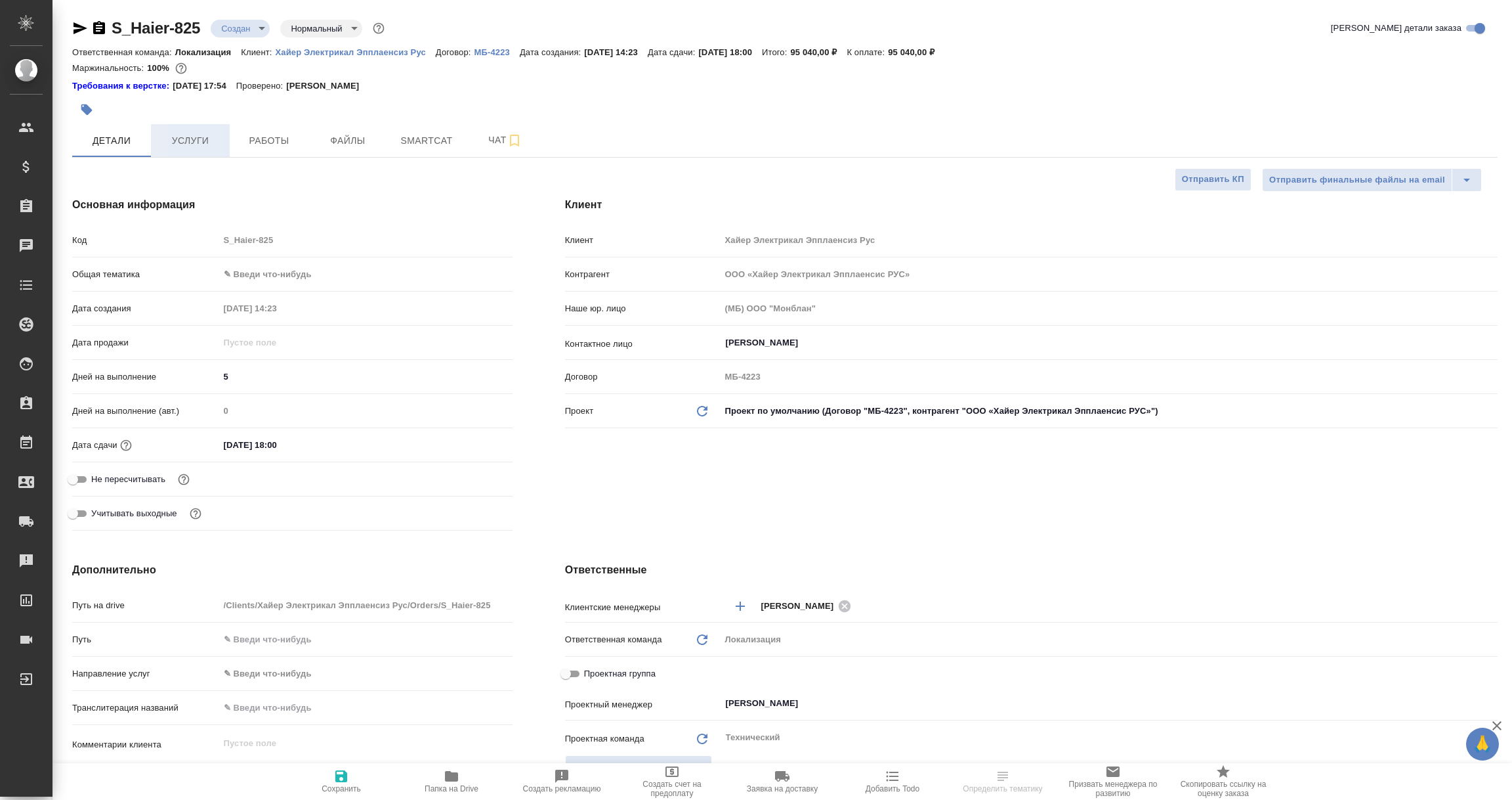
type textarea "x"
click at [192, 141] on span "Услуги" at bounding box center [190, 140] width 63 height 17
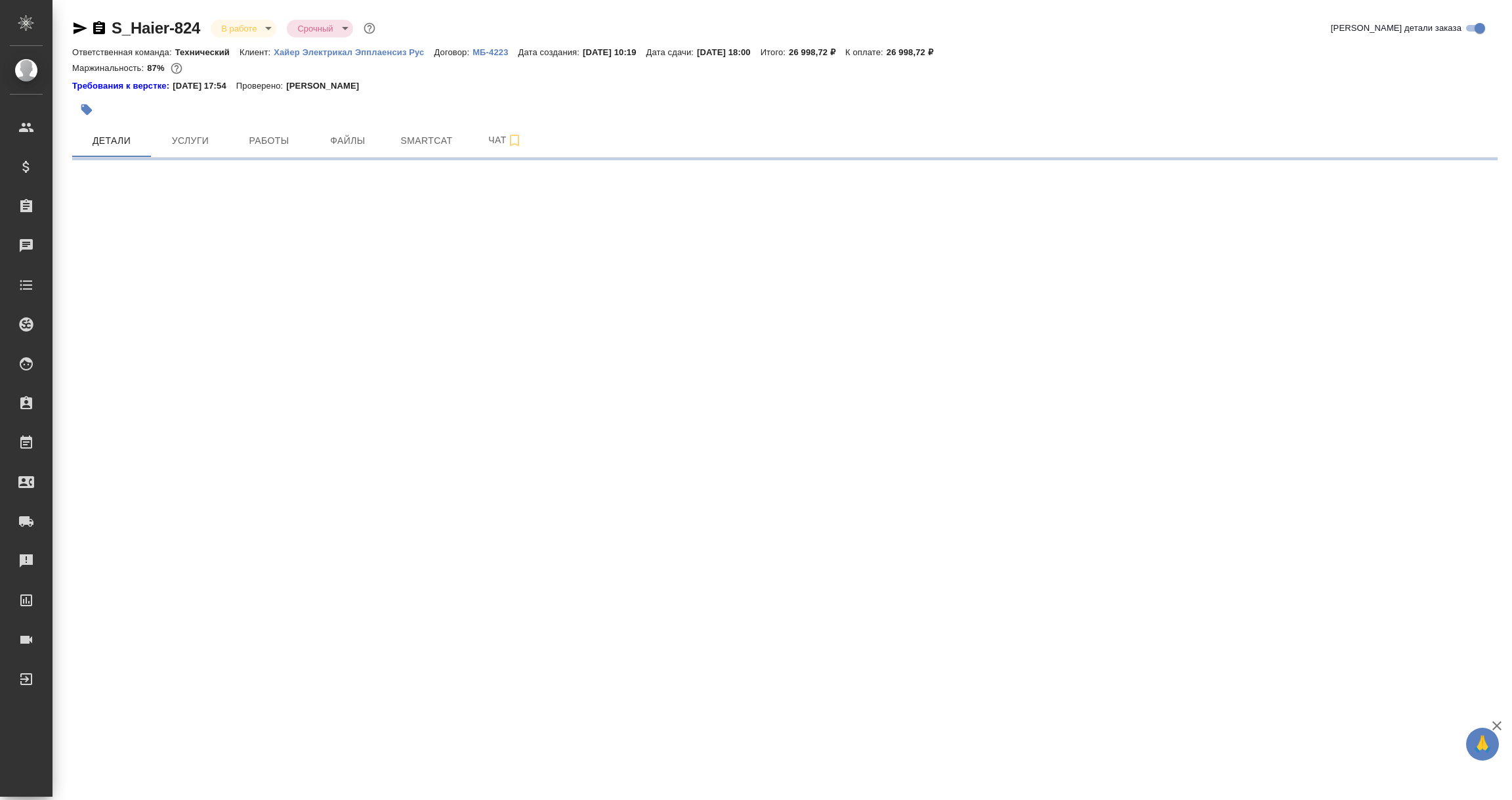
select select "RU"
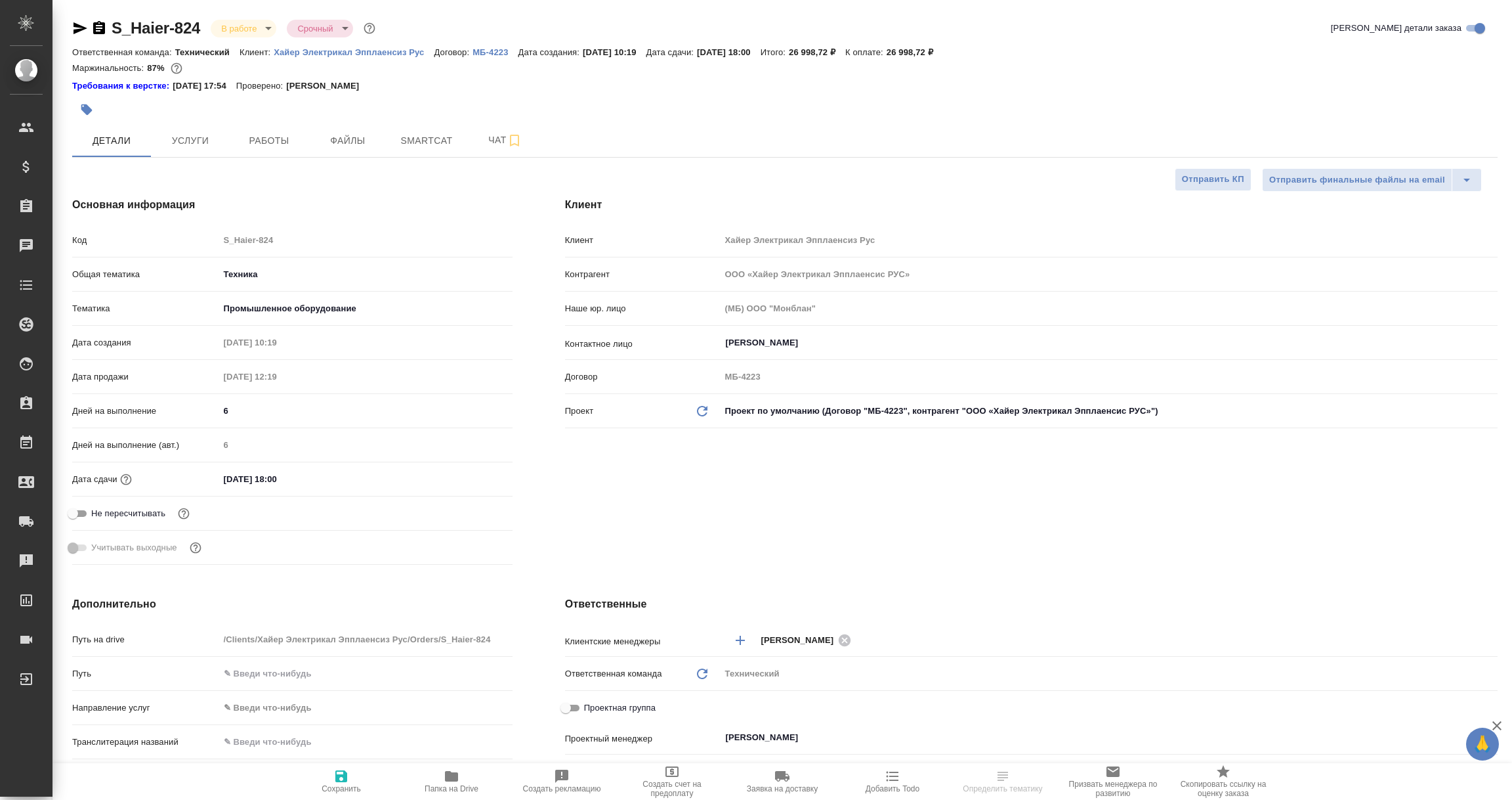
type textarea "x"
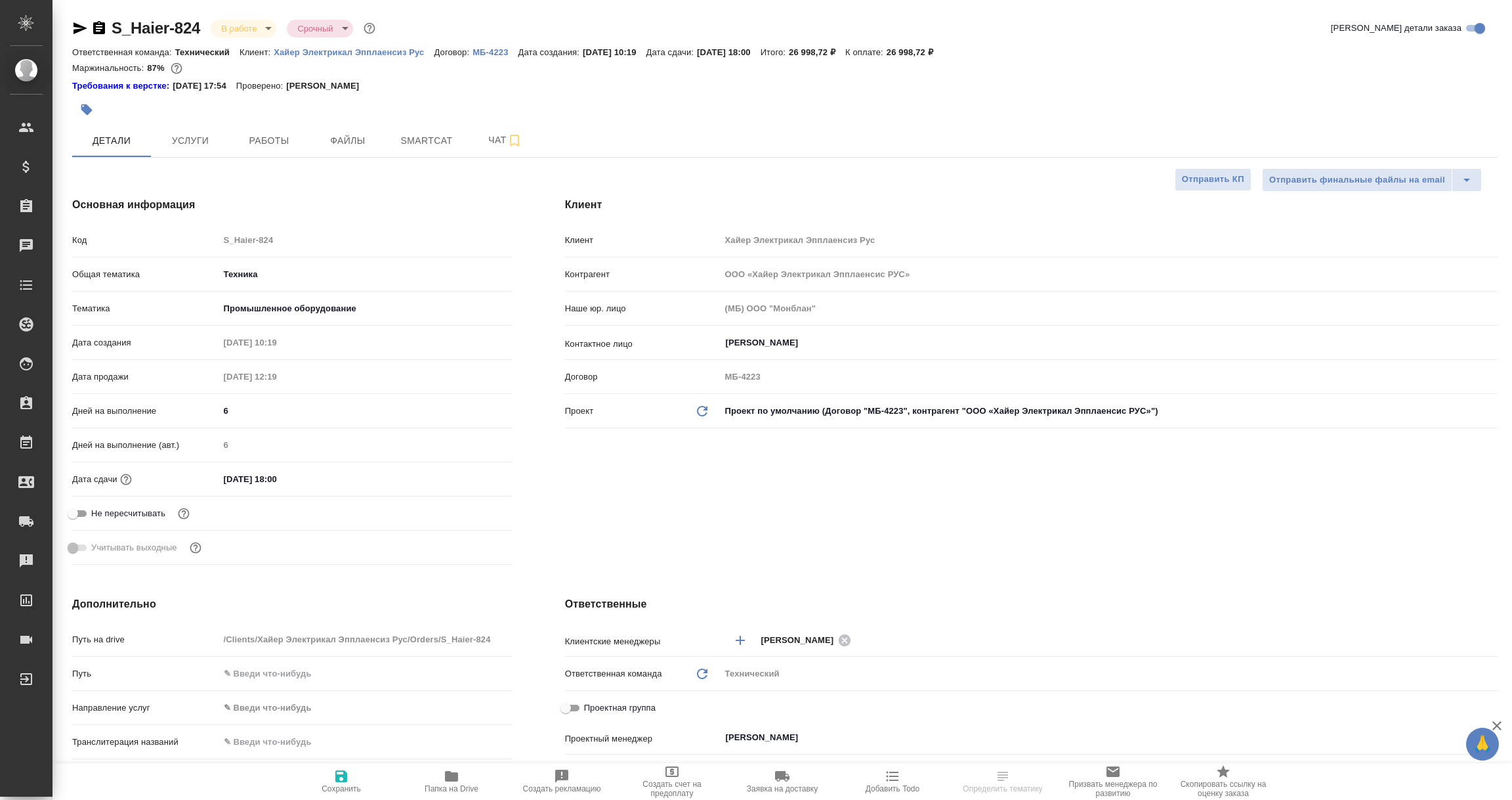
type textarea "x"
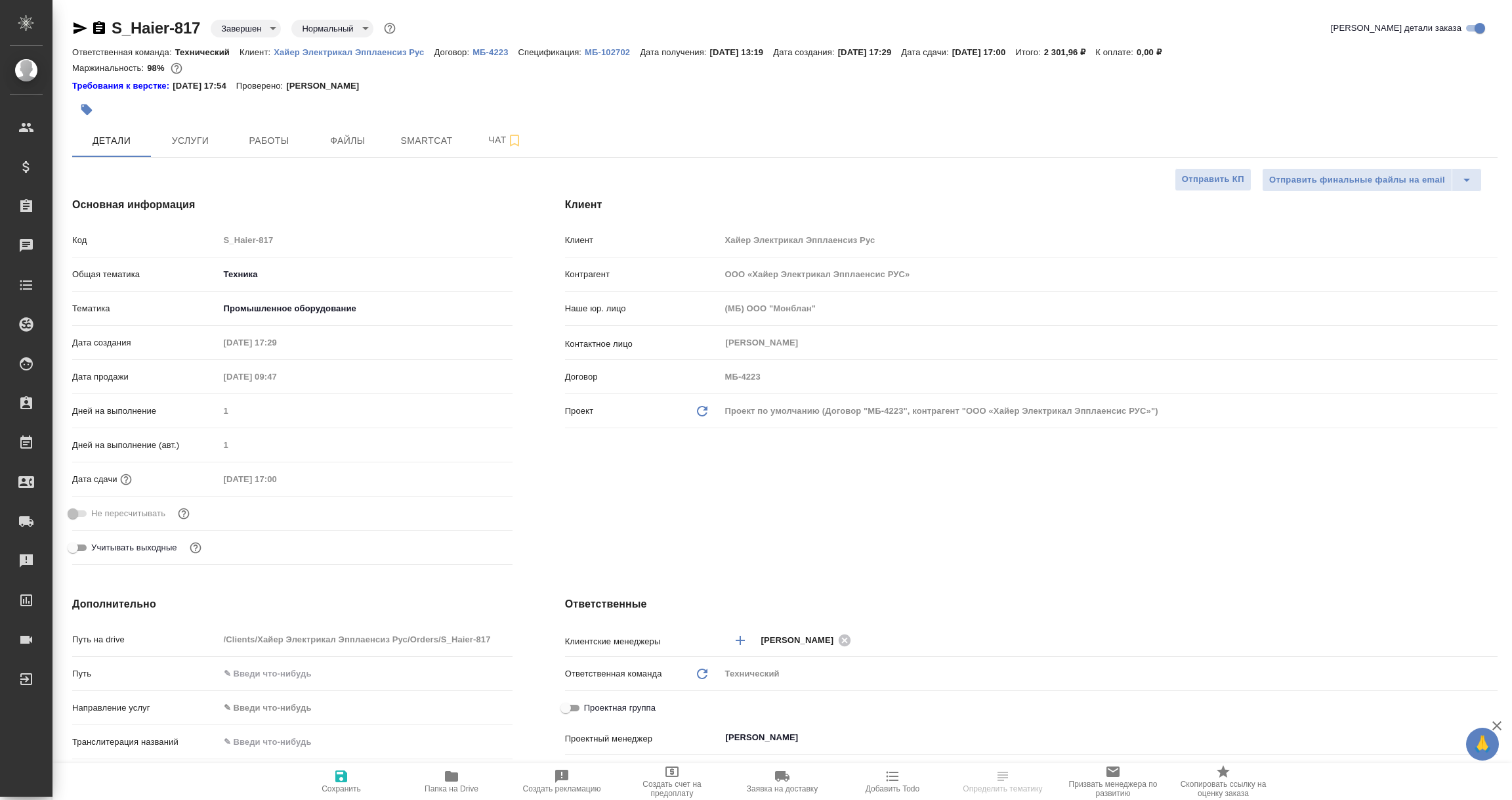
select select "RU"
type textarea "x"
click at [205, 144] on span "Услуги" at bounding box center [190, 140] width 63 height 17
